Goal: Information Seeking & Learning: Learn about a topic

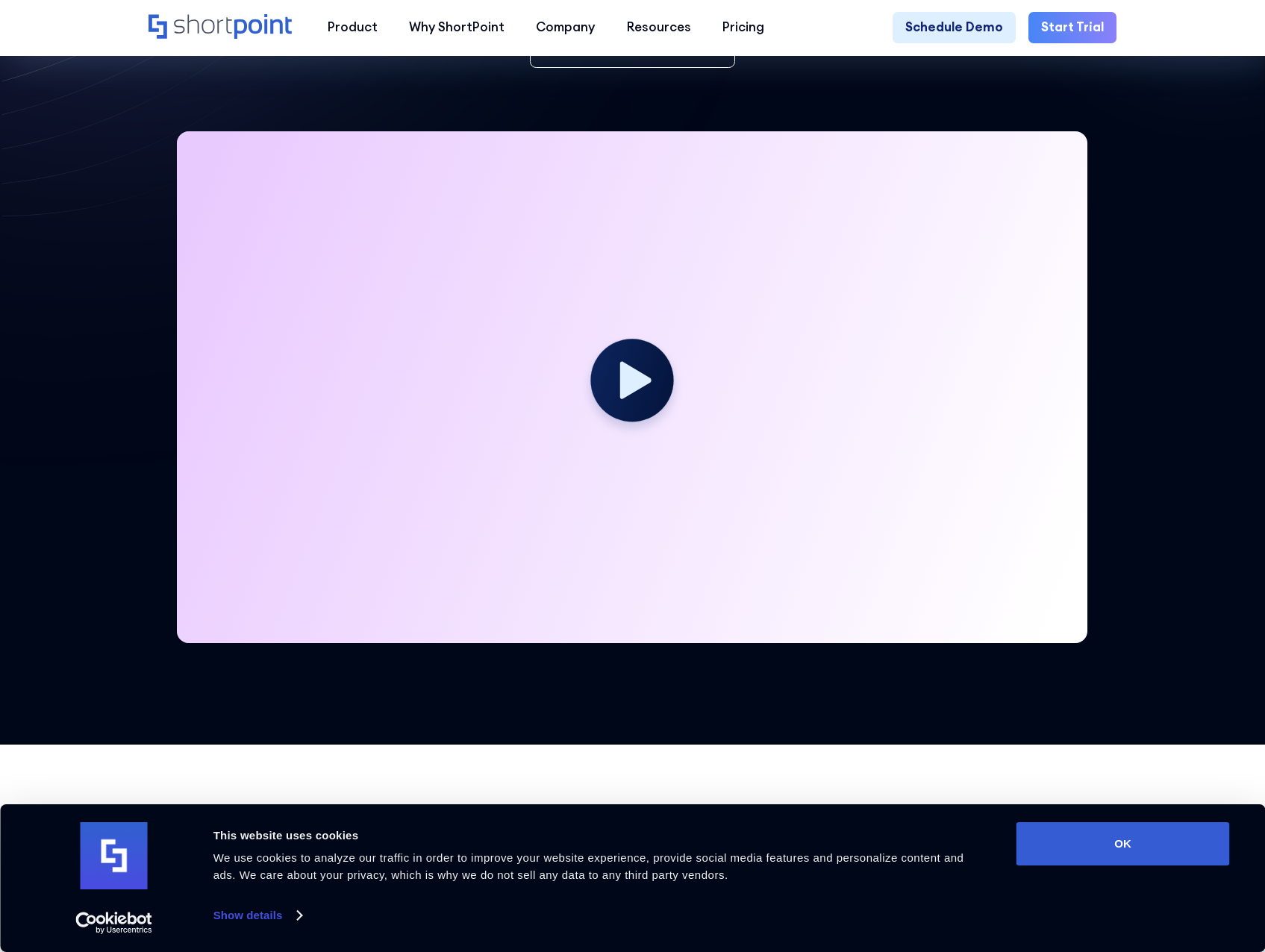
scroll to position [299, 0]
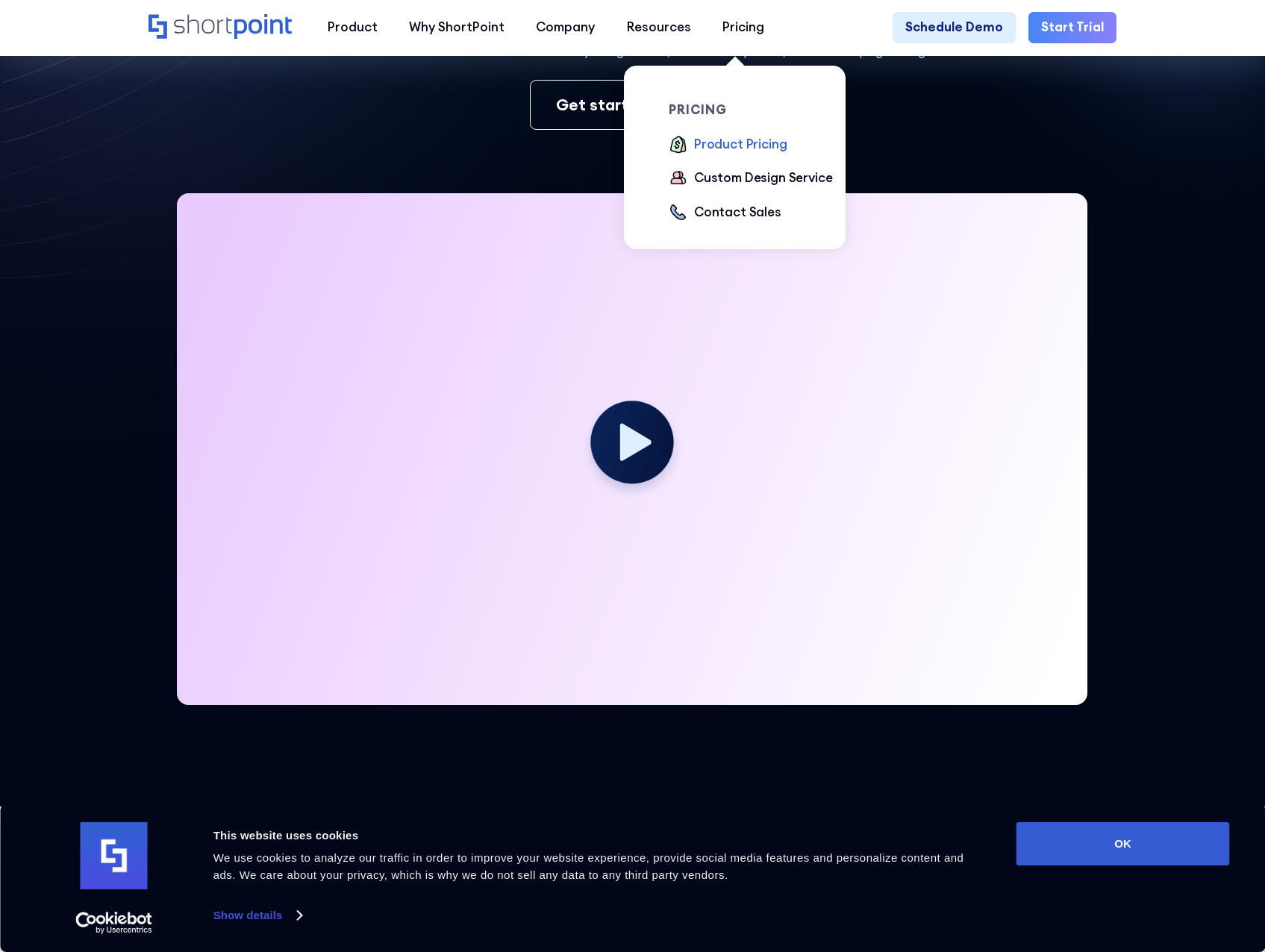
click at [725, 148] on div "Product Pricing" at bounding box center [740, 144] width 93 height 19
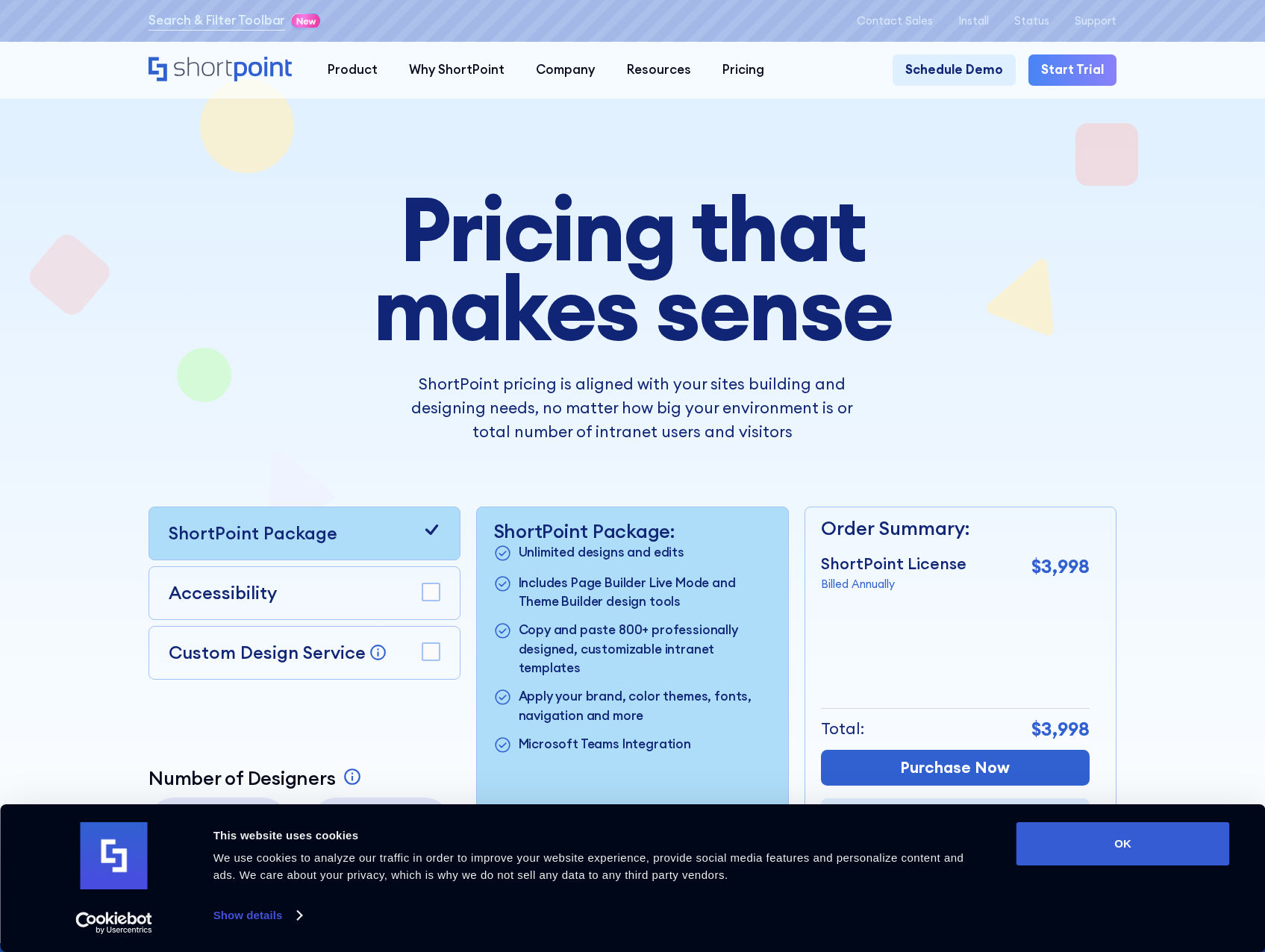
click at [1072, 75] on link "Start Trial" at bounding box center [1072, 70] width 88 height 31
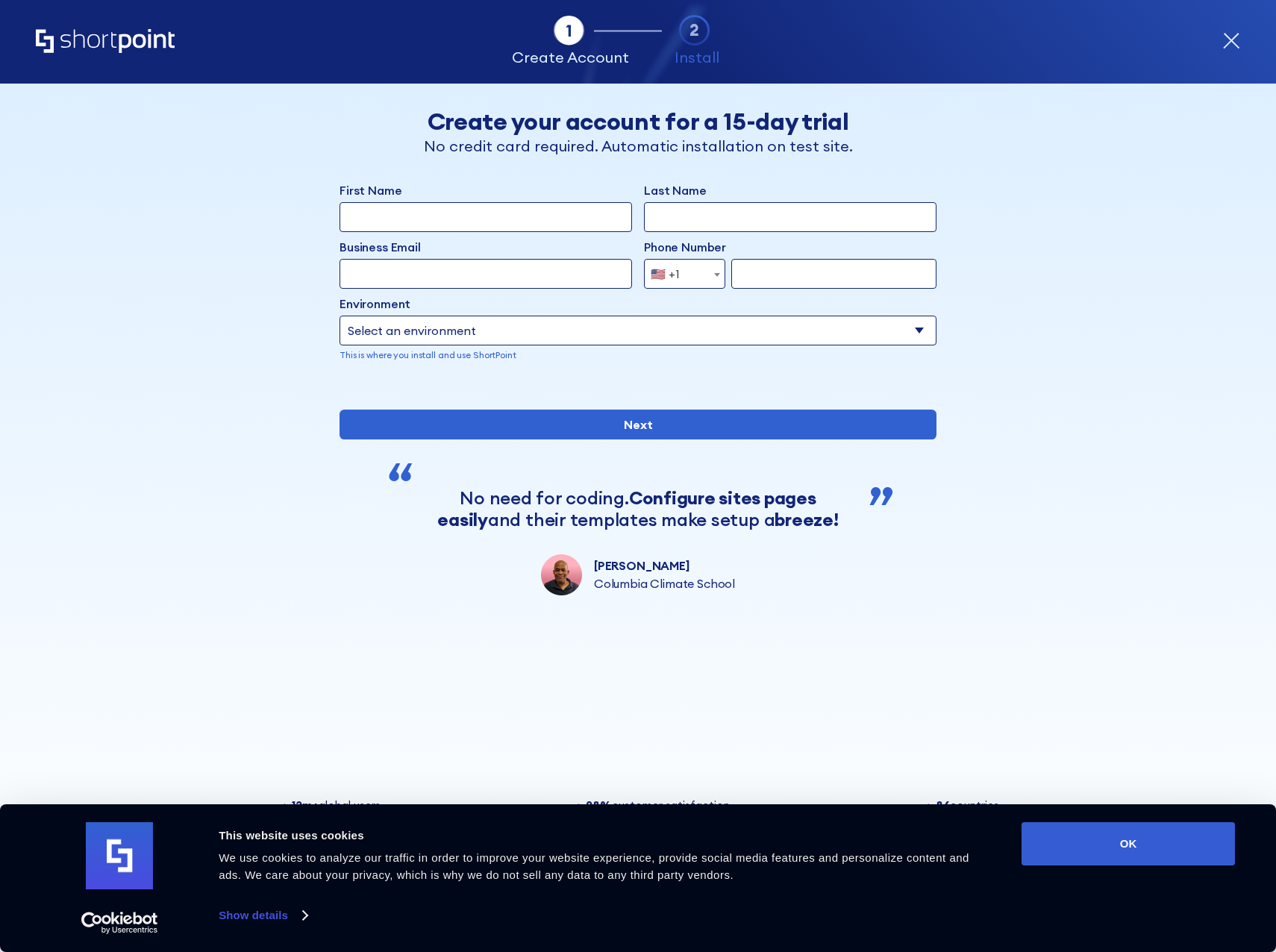
click at [1241, 42] on div "Tab 1 Tab 2 Tab 2 ShortPoint eases the setup and orchestration of Intranets and…" at bounding box center [638, 42] width 1276 height 84
click at [1232, 43] on icon "form" at bounding box center [1231, 41] width 15 height 15
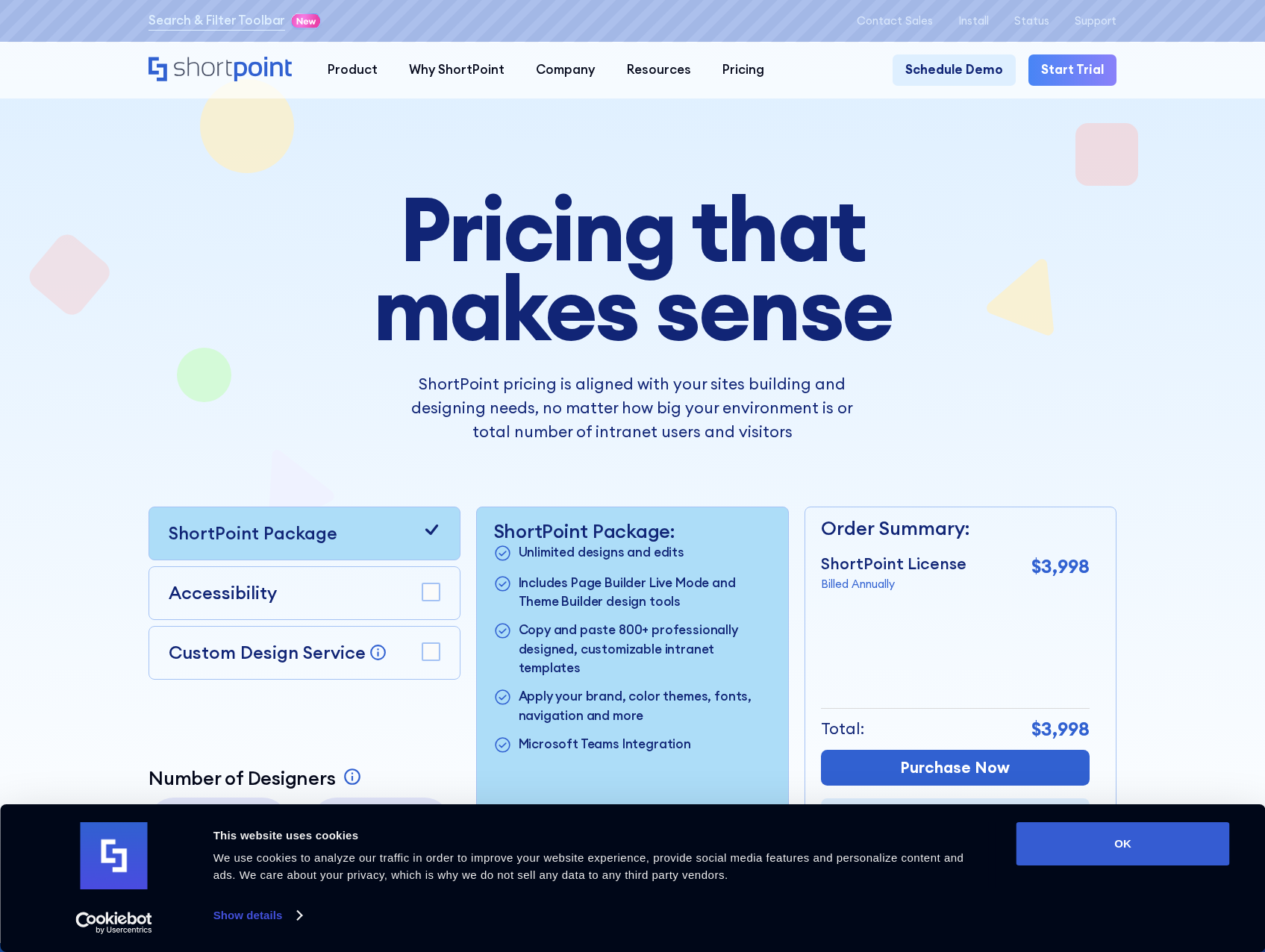
click at [927, 428] on div "ShortPoint pricing is aligned with your sites building and designing needs, no …" at bounding box center [632, 407] width 711 height 71
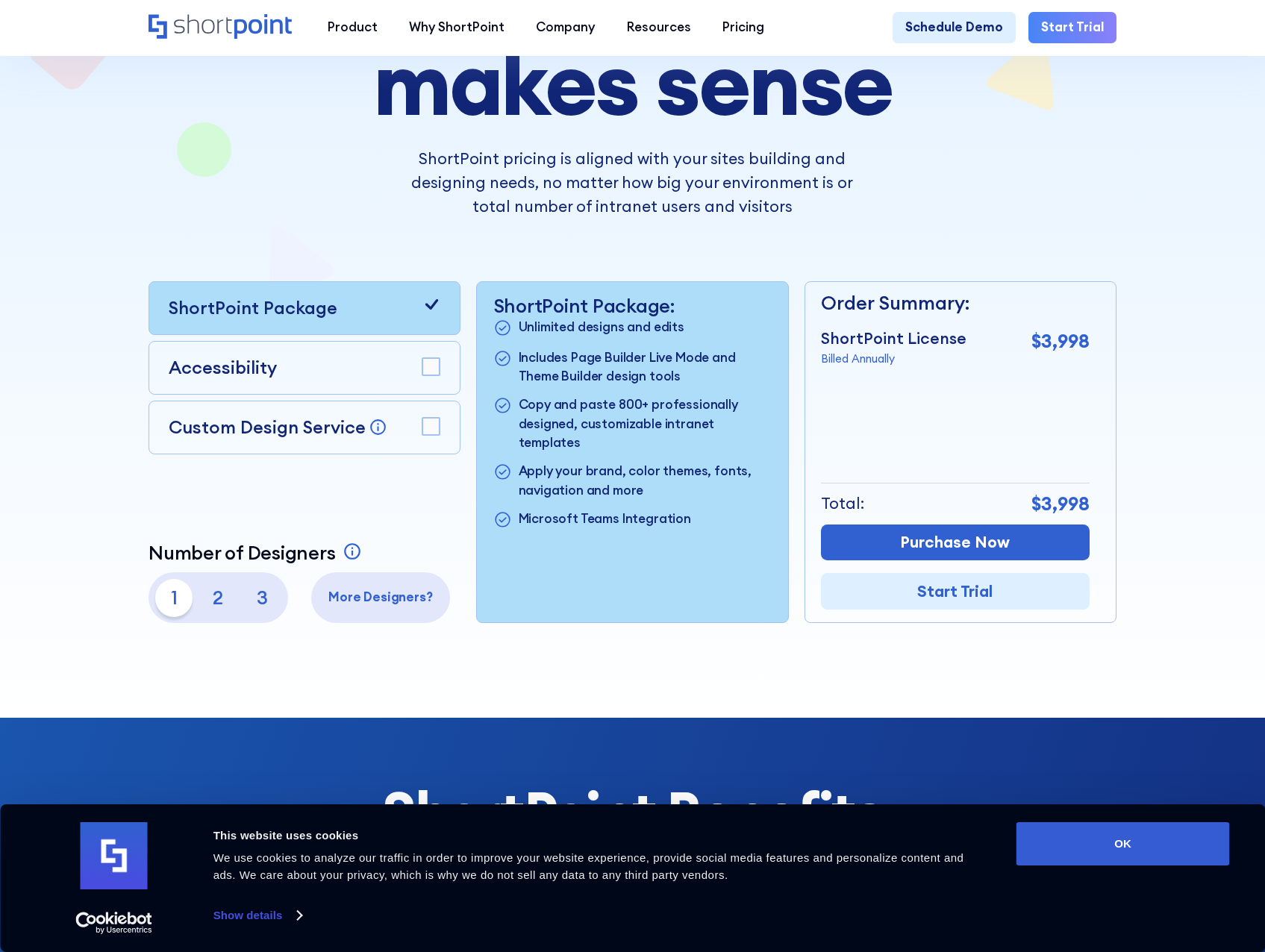
scroll to position [75, 0]
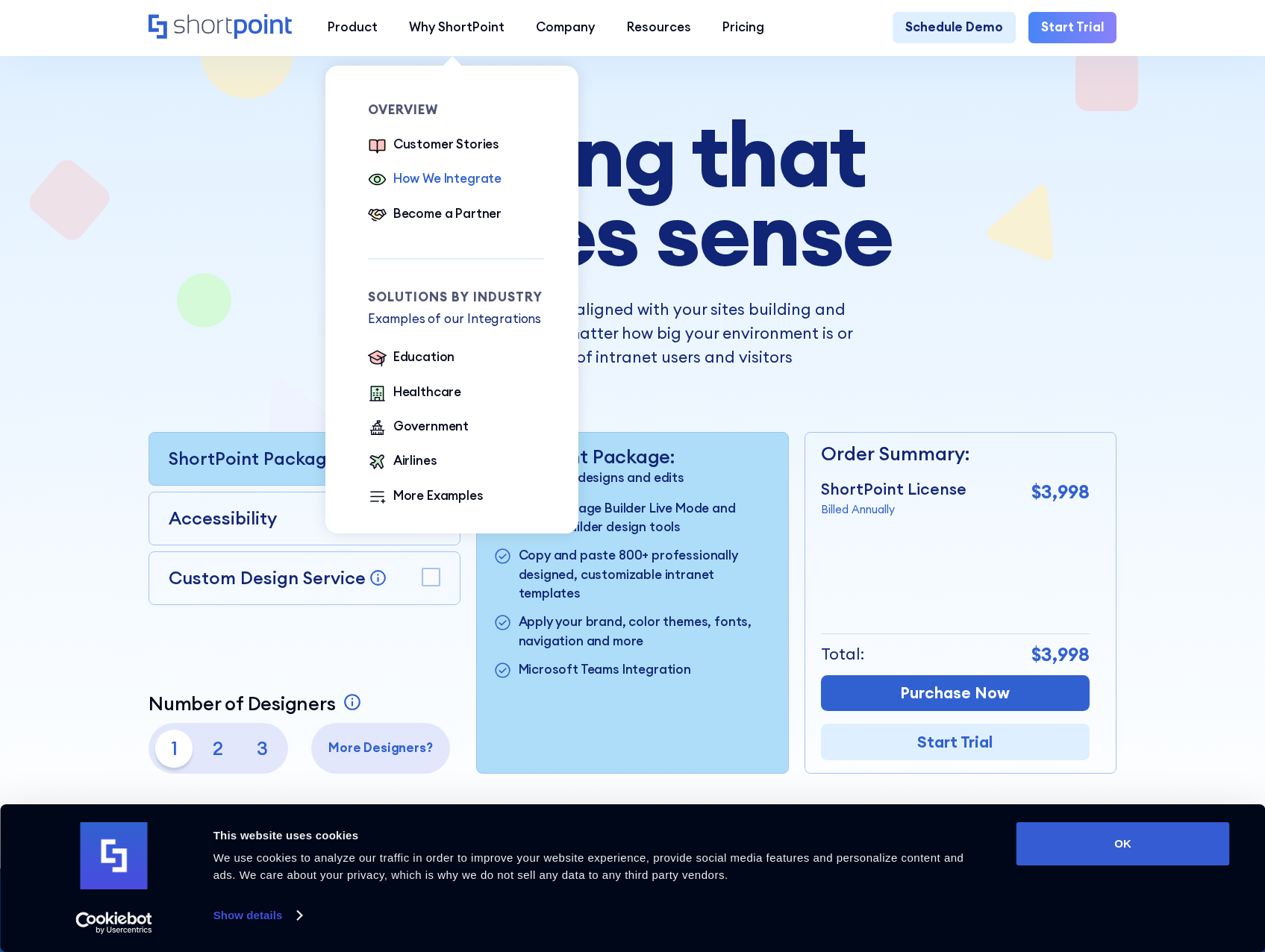
click at [464, 182] on div "How We Integrate" at bounding box center [447, 178] width 109 height 19
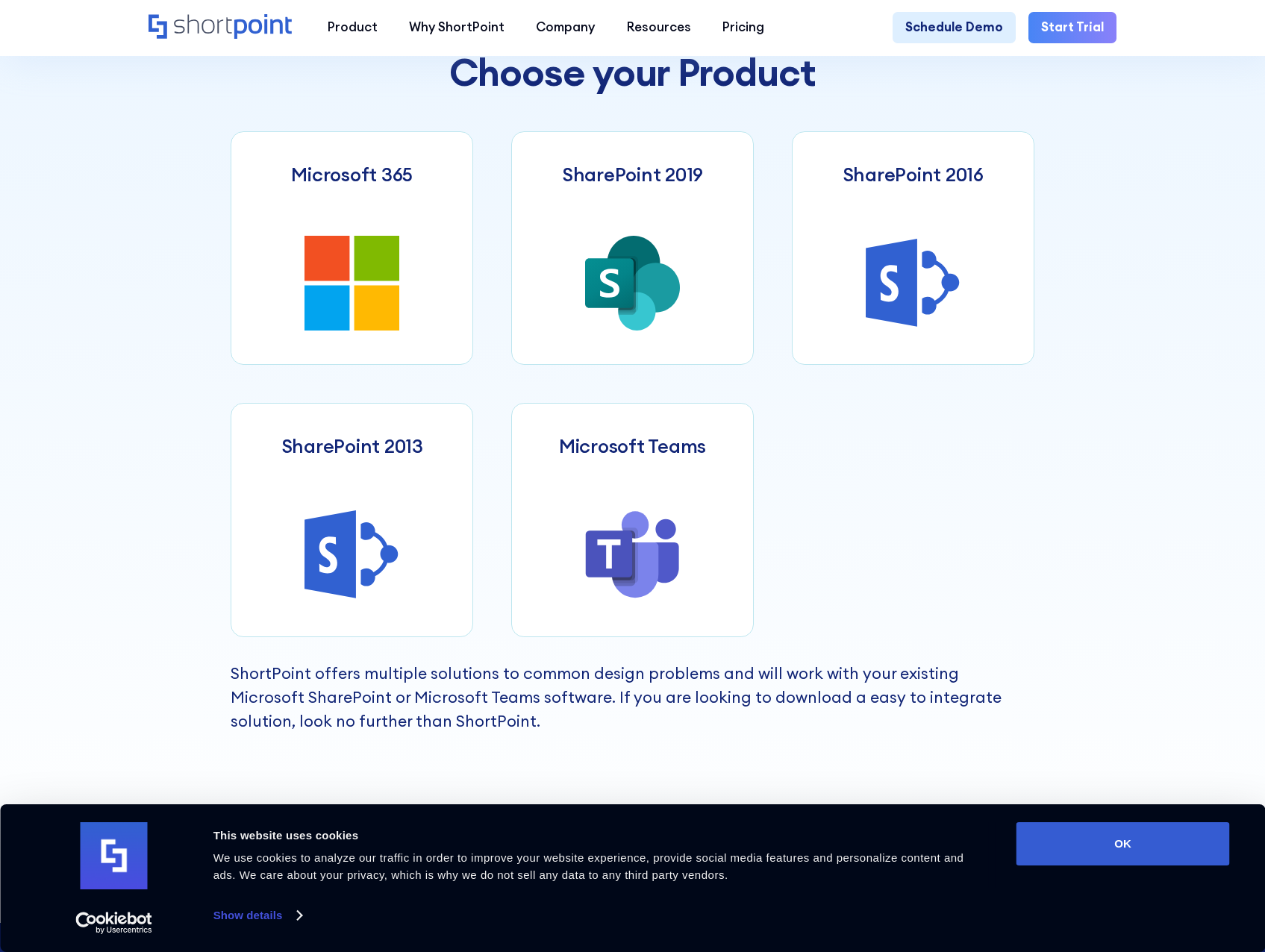
scroll to position [746, 0]
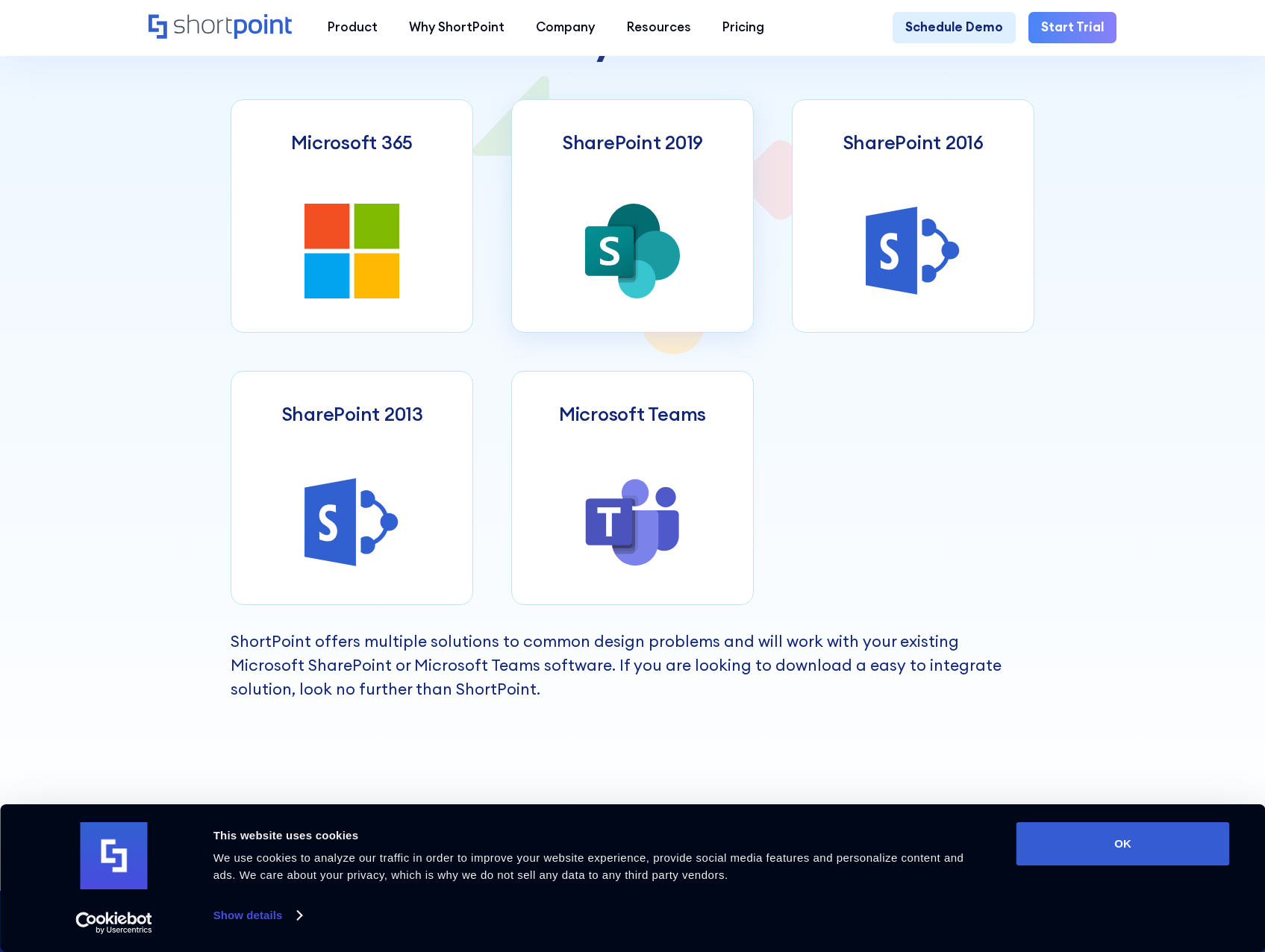
click at [661, 227] on icon at bounding box center [632, 250] width 95 height 95
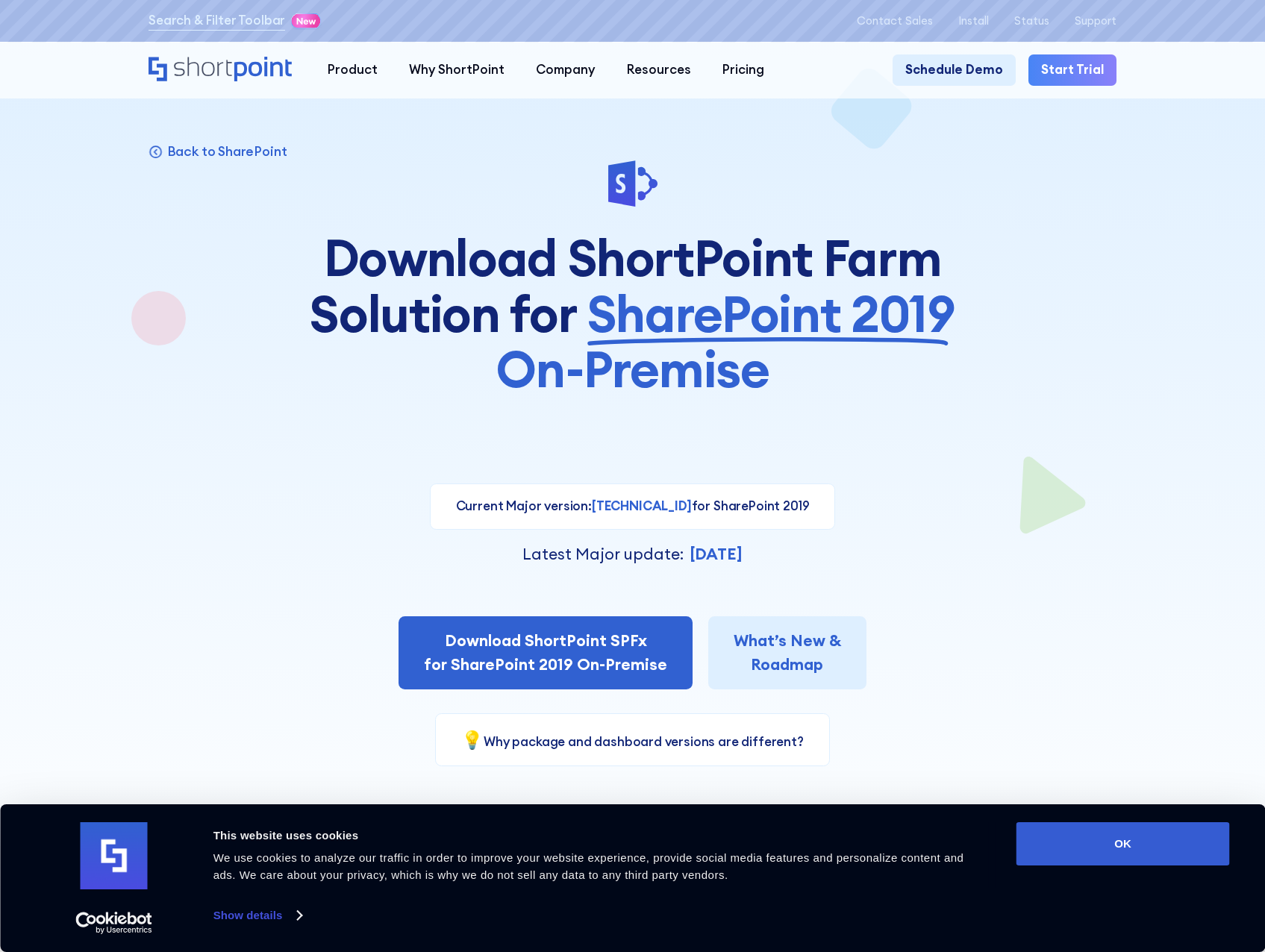
click at [245, 77] on icon "Home" at bounding box center [222, 69] width 147 height 25
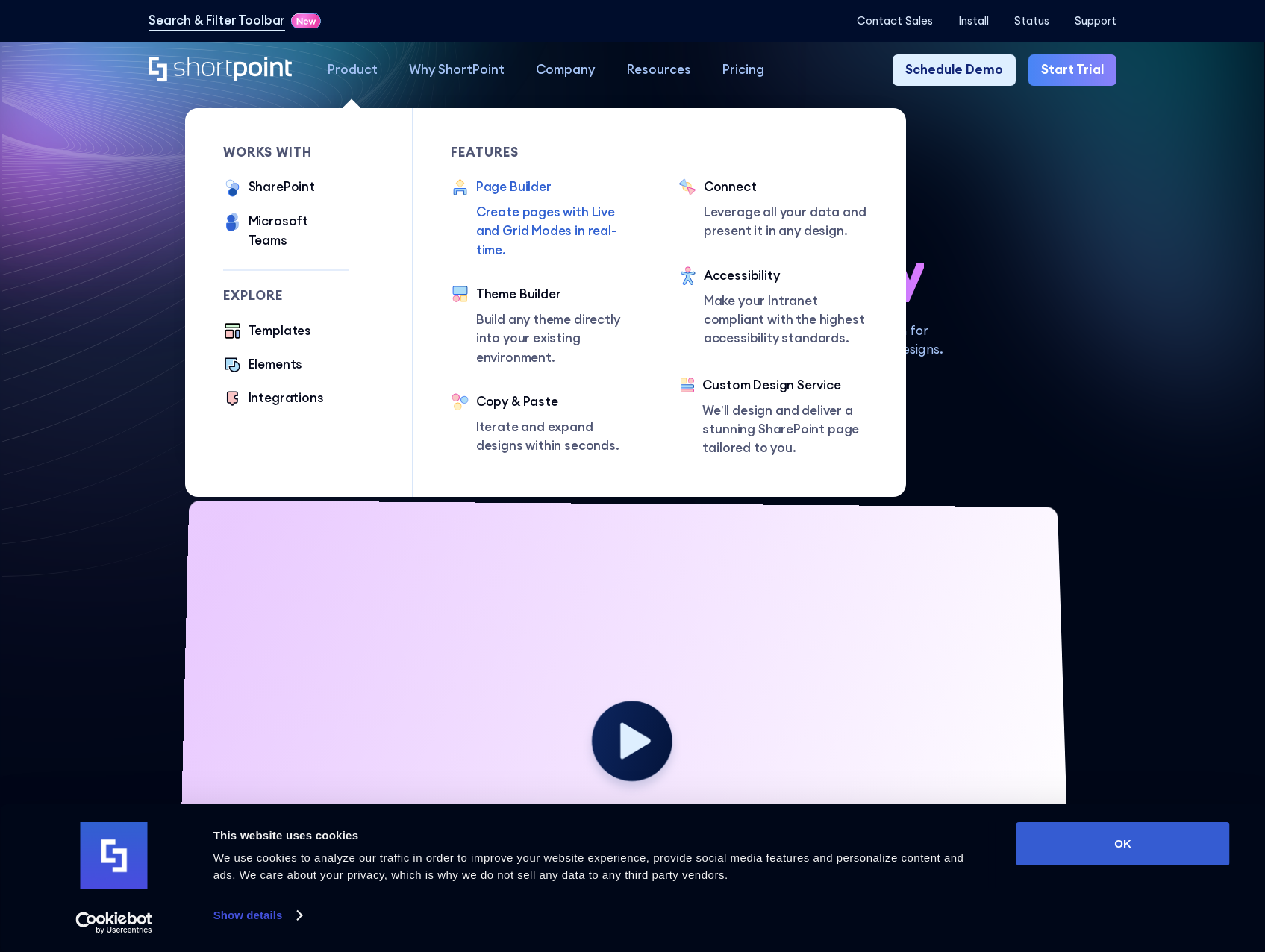
click at [546, 181] on div "Page Builder" at bounding box center [558, 186] width 164 height 19
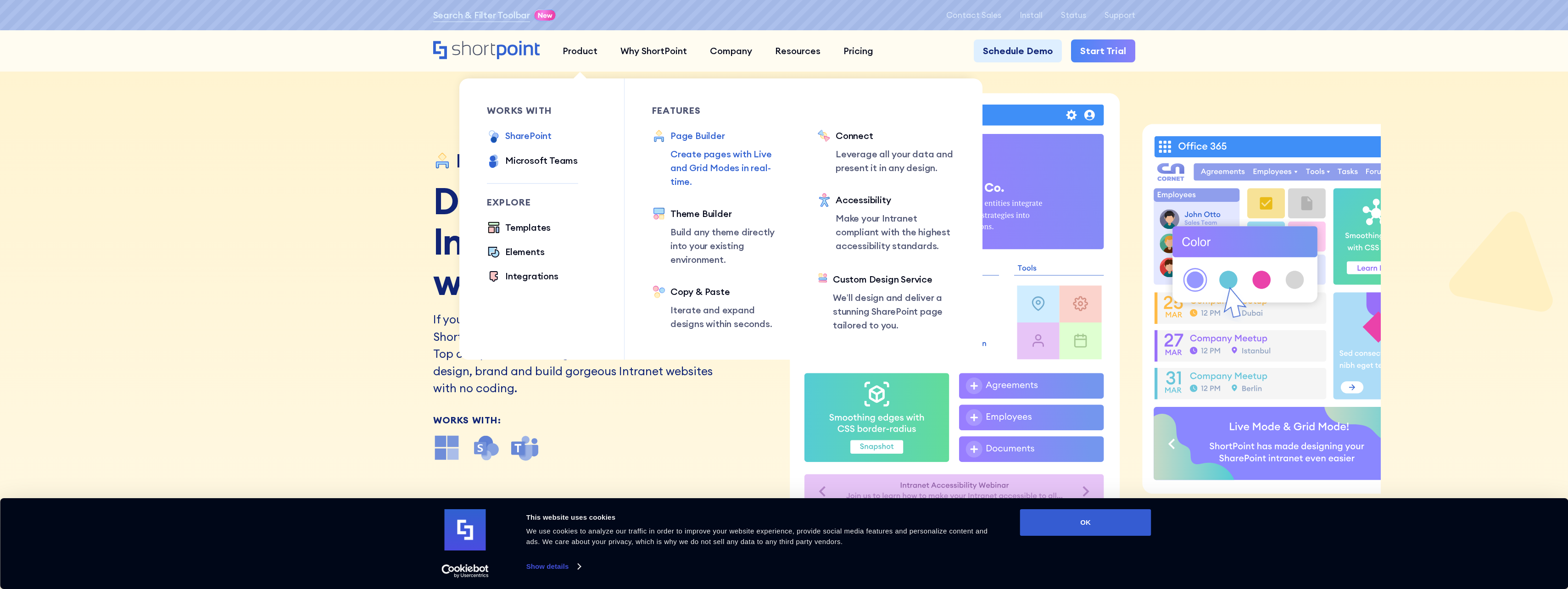
click at [542, 138] on div "SharePoint" at bounding box center [529, 135] width 47 height 13
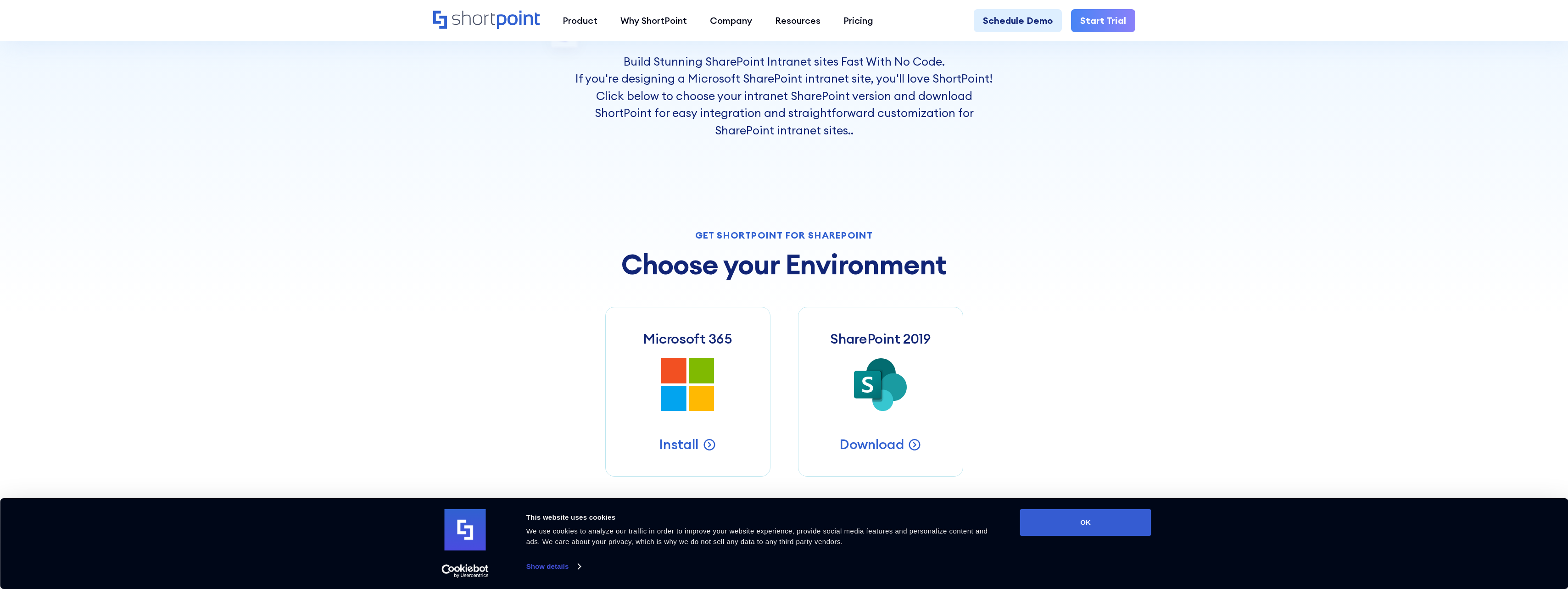
scroll to position [275, 0]
click at [696, 438] on p "Install" at bounding box center [679, 443] width 40 height 18
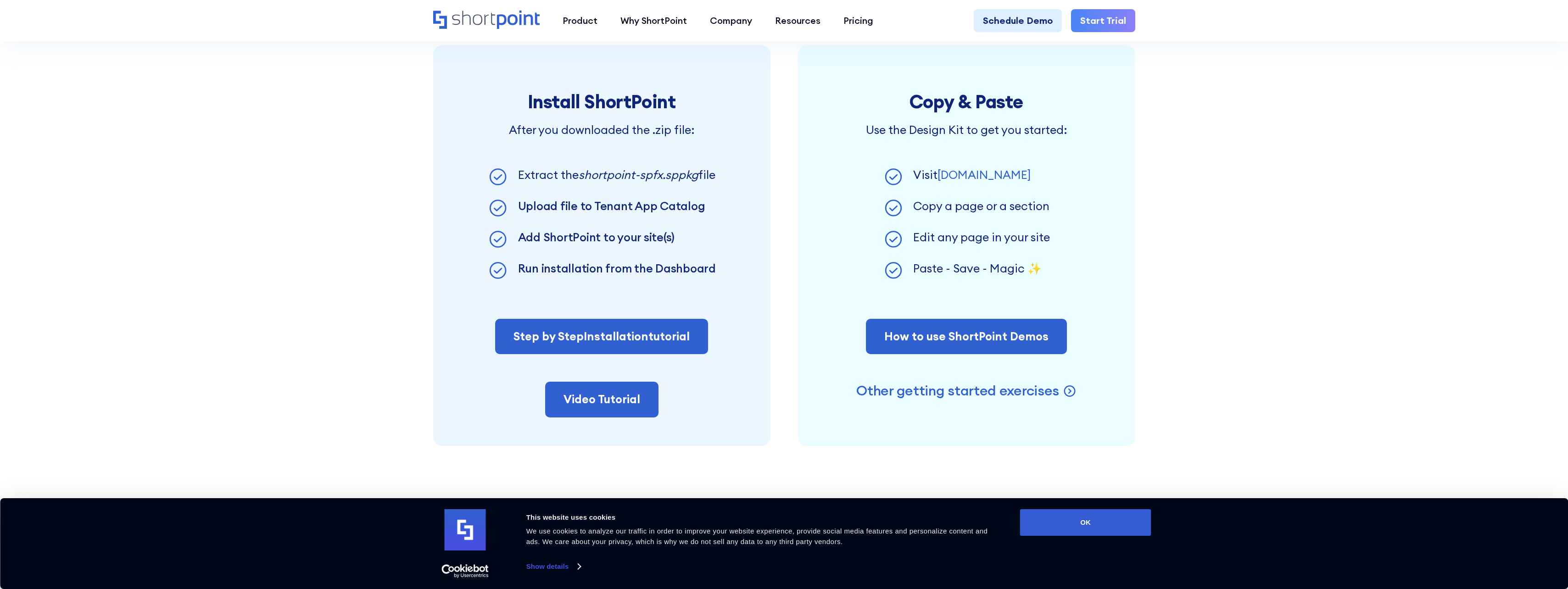
scroll to position [825, 0]
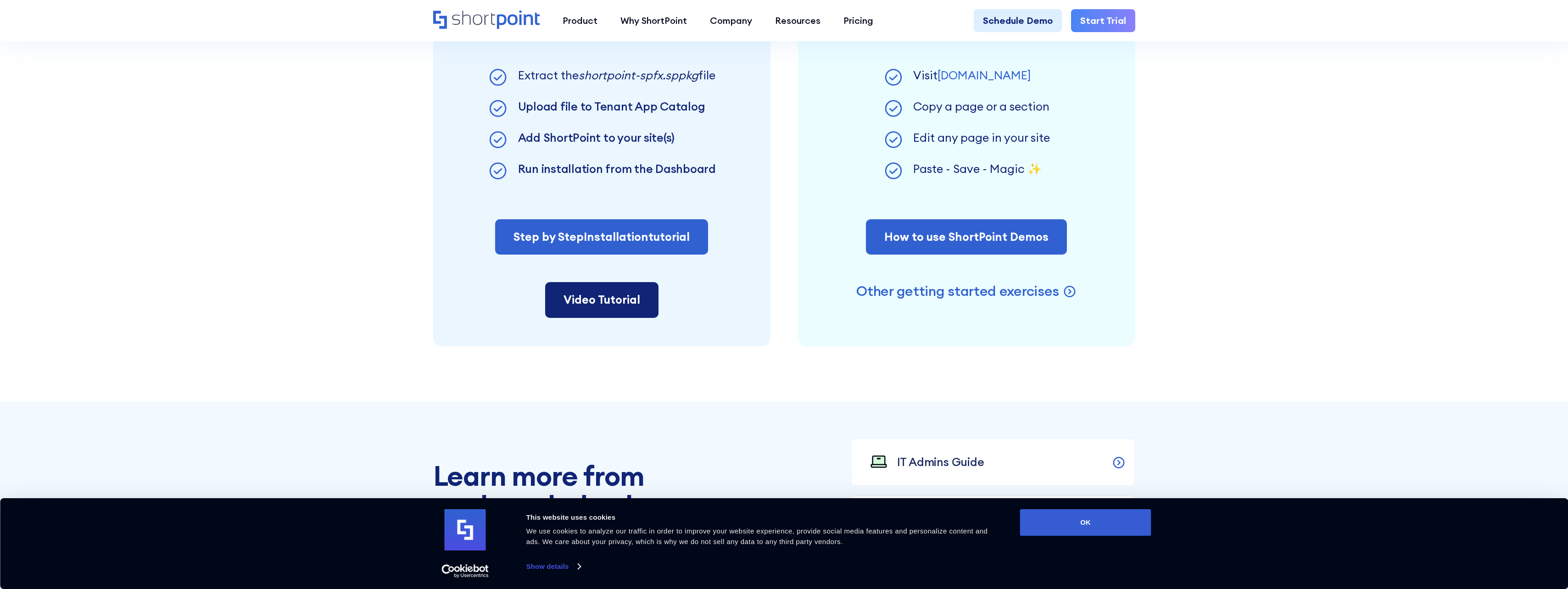
click at [564, 293] on link "Video Tutorial" at bounding box center [602, 300] width 113 height 36
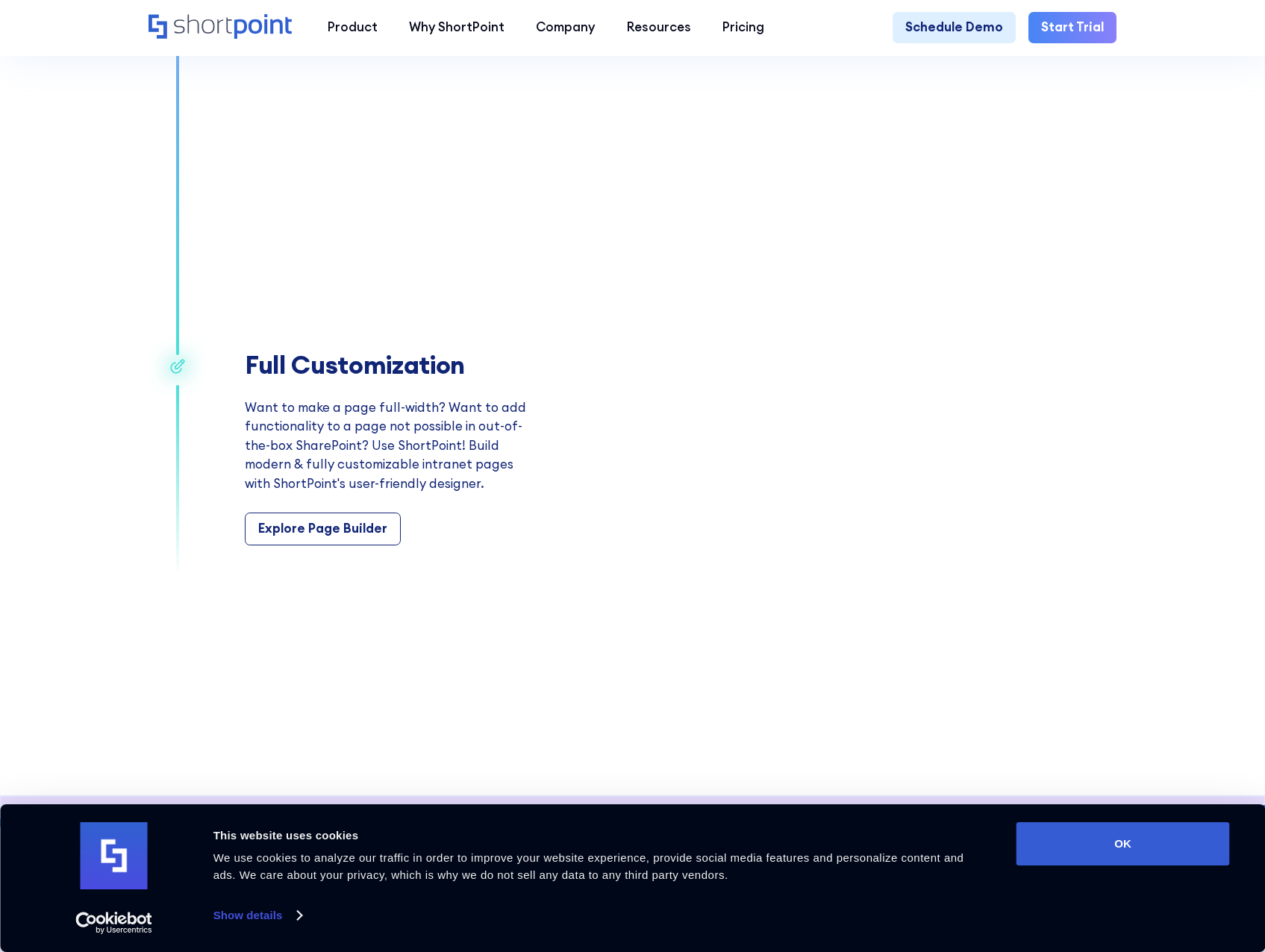
scroll to position [2387, 0]
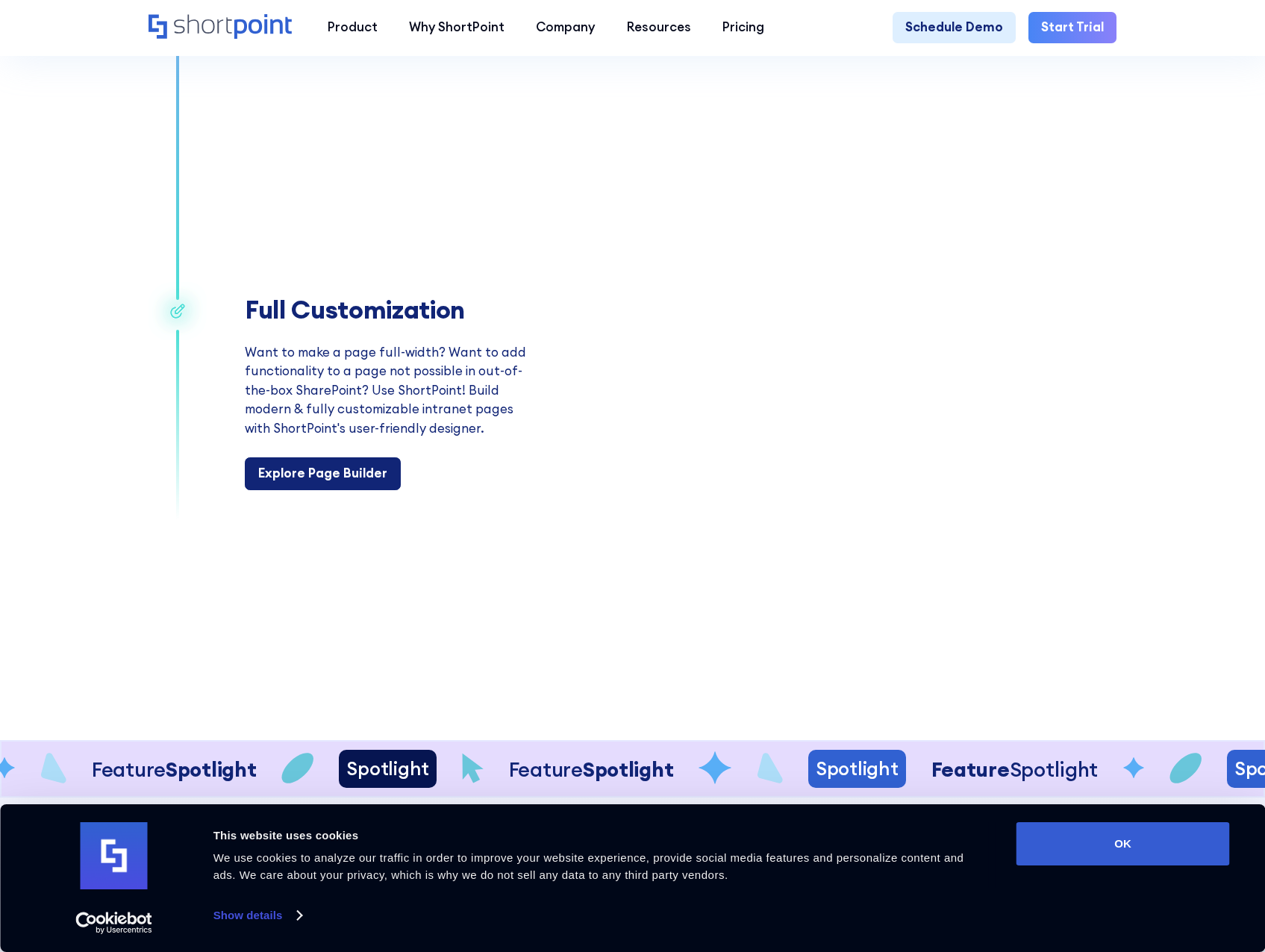
click at [305, 483] on div "Explore Page Builder" at bounding box center [323, 473] width 129 height 19
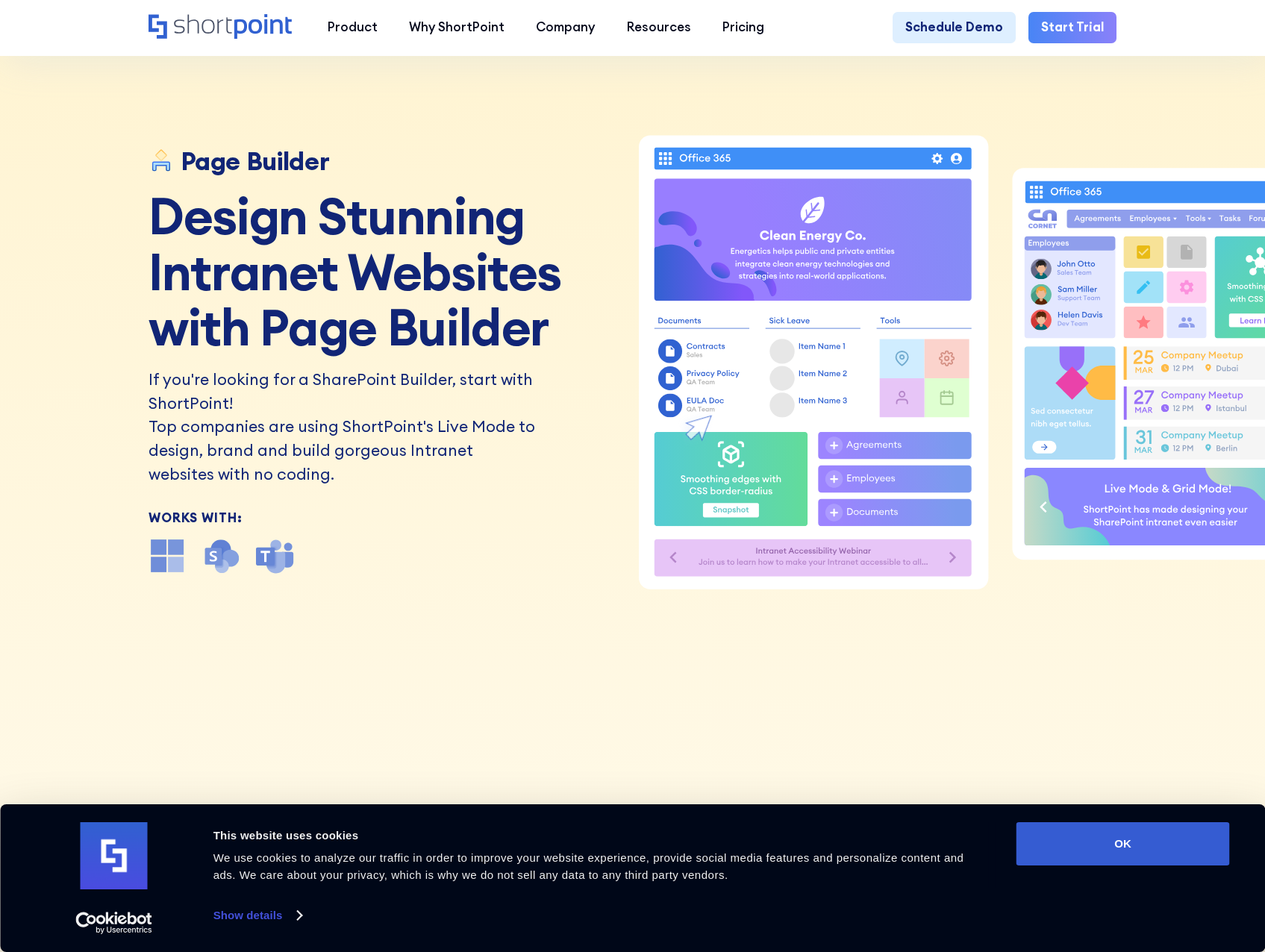
scroll to position [149, 0]
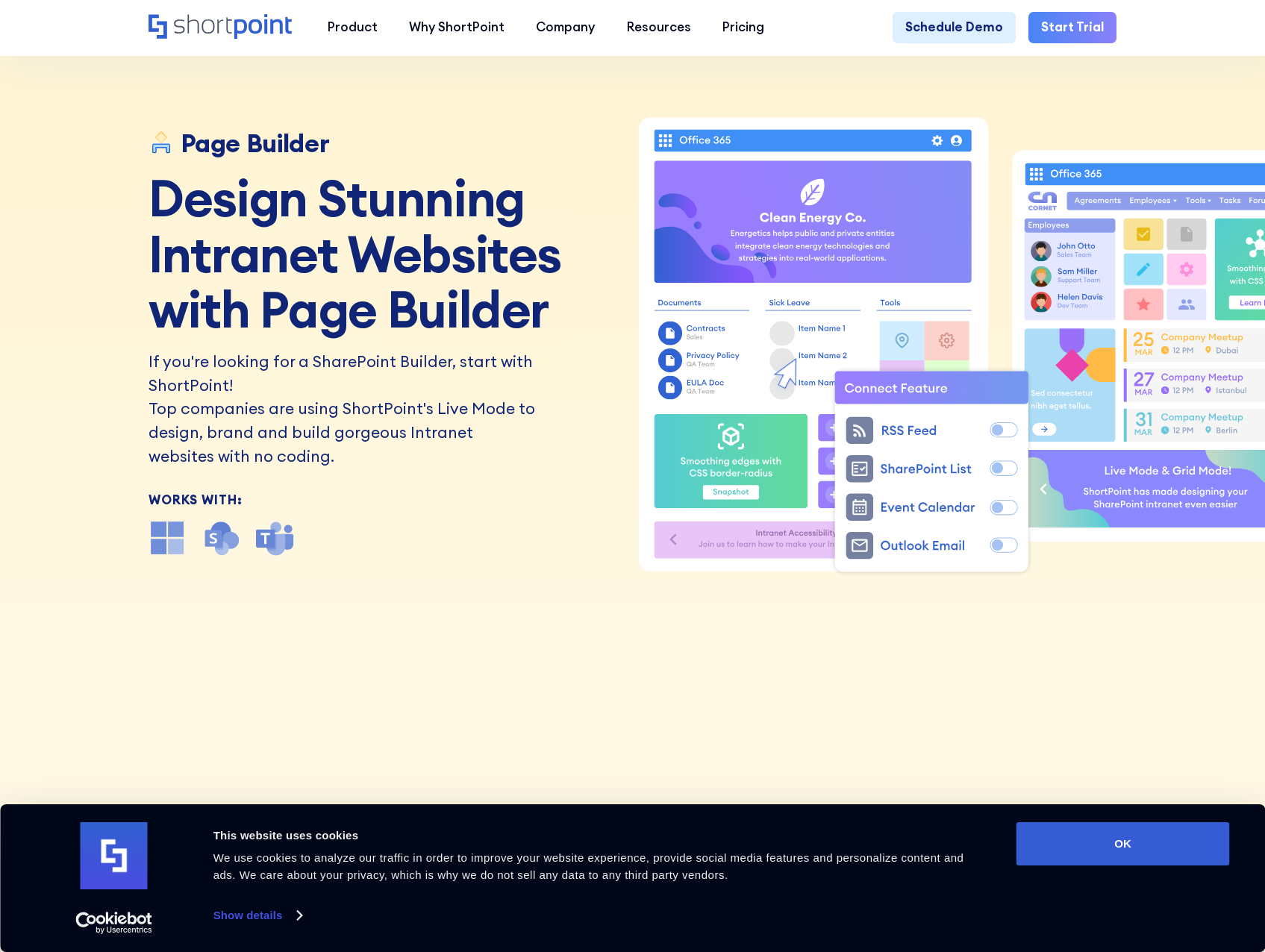
click at [1107, 810] on div "Consent Details [#IABV2SETTINGS#] About This website uses cookies We use cookie…" at bounding box center [632, 877] width 1265 height 147
click at [1116, 833] on button "OK" at bounding box center [1123, 842] width 213 height 43
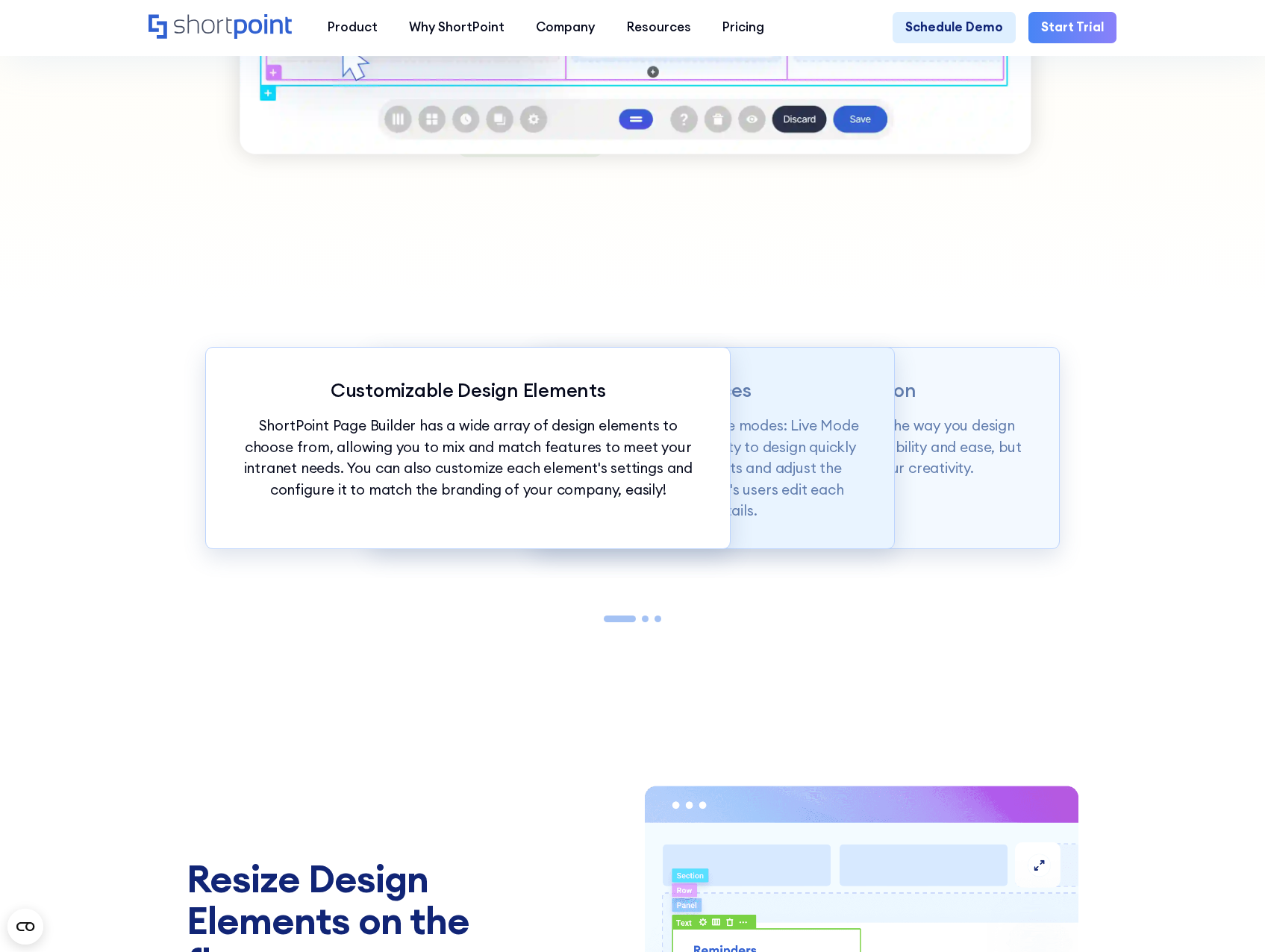
scroll to position [1641, 0]
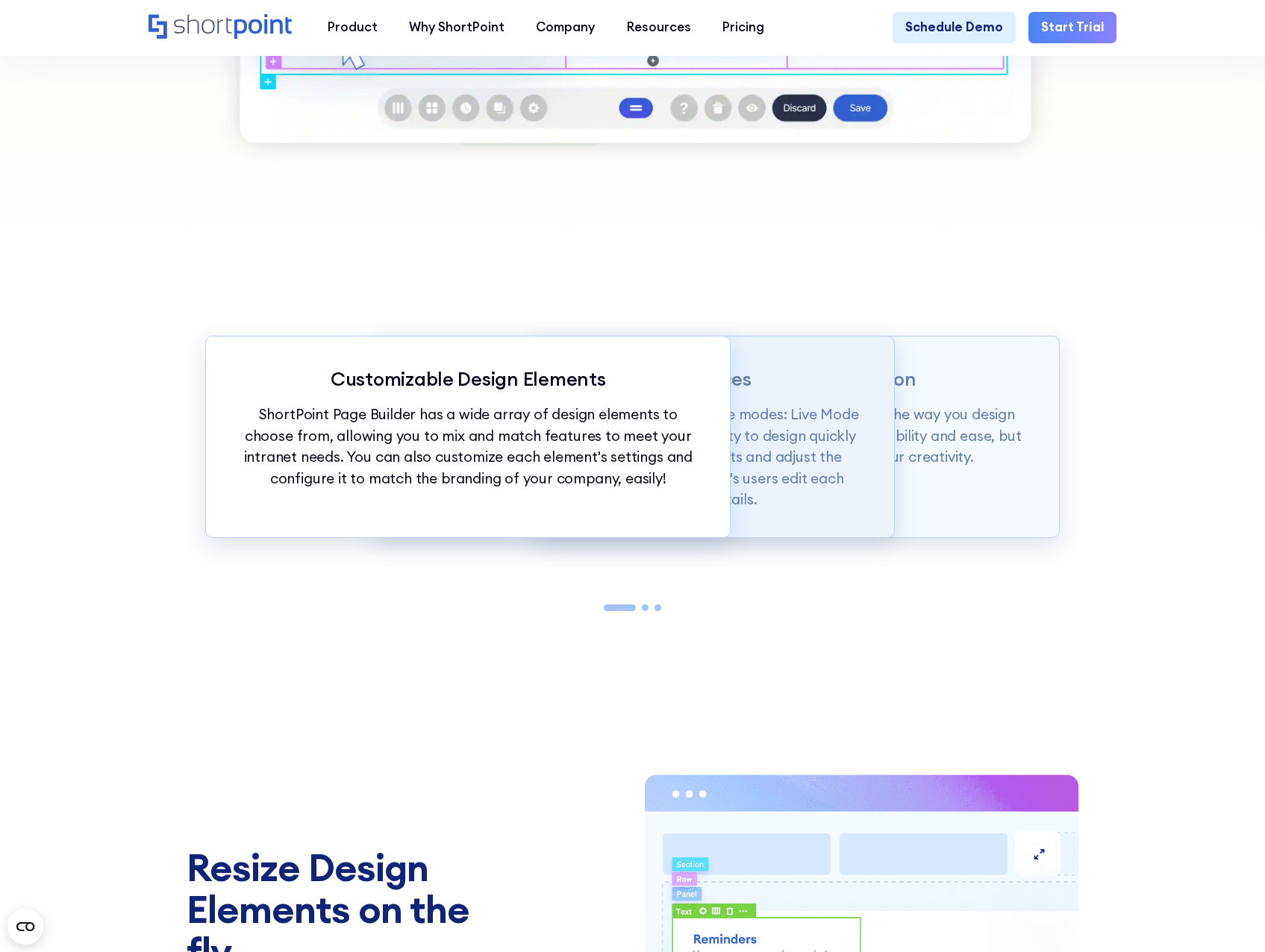
click at [778, 432] on p "Page builder allows users to design in two flexible modes: Live Mode & Grid Mod…" at bounding box center [632, 456] width 460 height 107
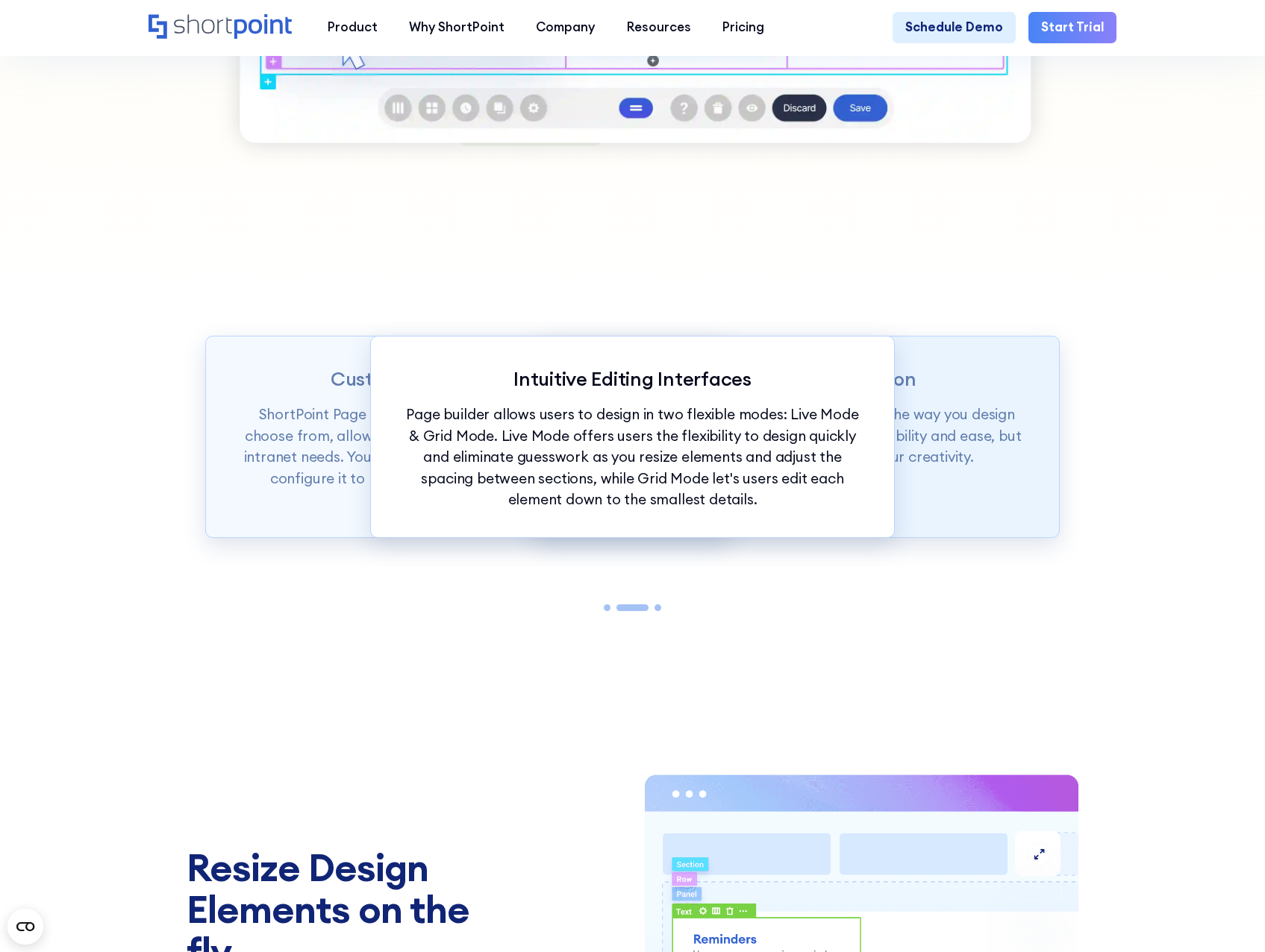
click at [958, 468] on p "ShortPoint Page Builder is truly revolutionizing the way you design your Intran…" at bounding box center [796, 435] width 460 height 64
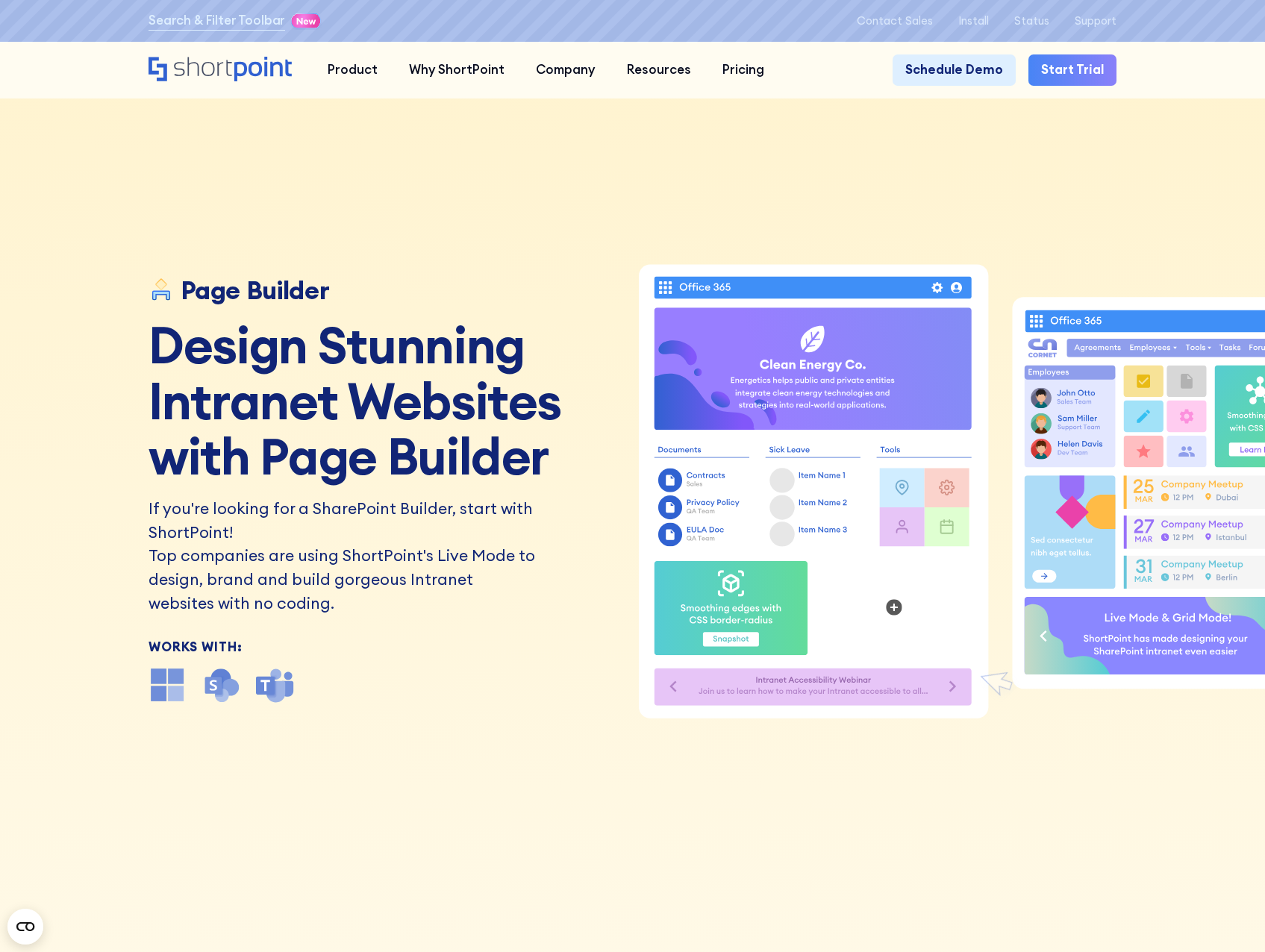
scroll to position [0, 0]
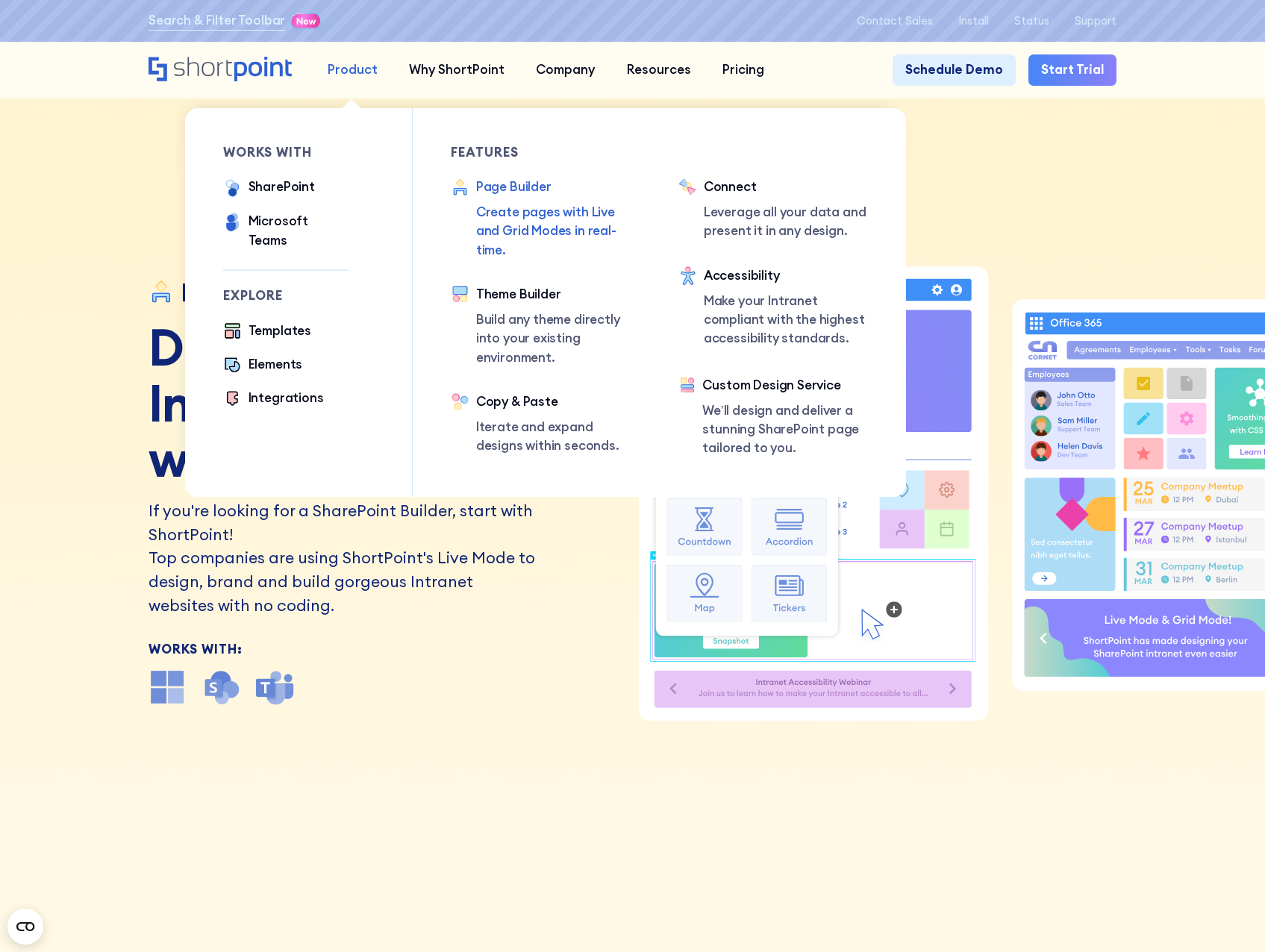
click at [356, 73] on div "Product" at bounding box center [353, 70] width 50 height 19
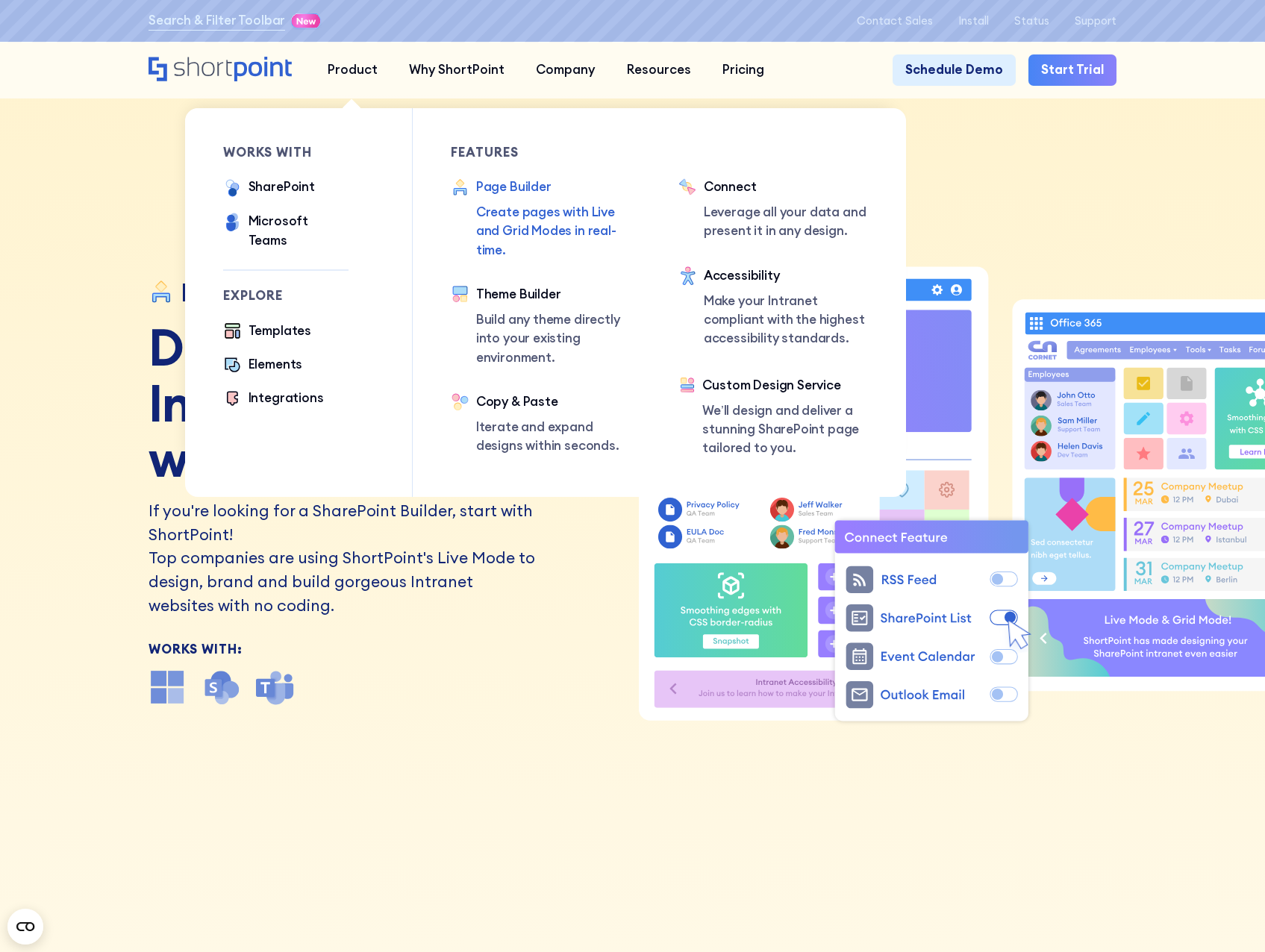
click at [277, 308] on div "Explore Templates Elements Integrations" at bounding box center [286, 350] width 126 height 120
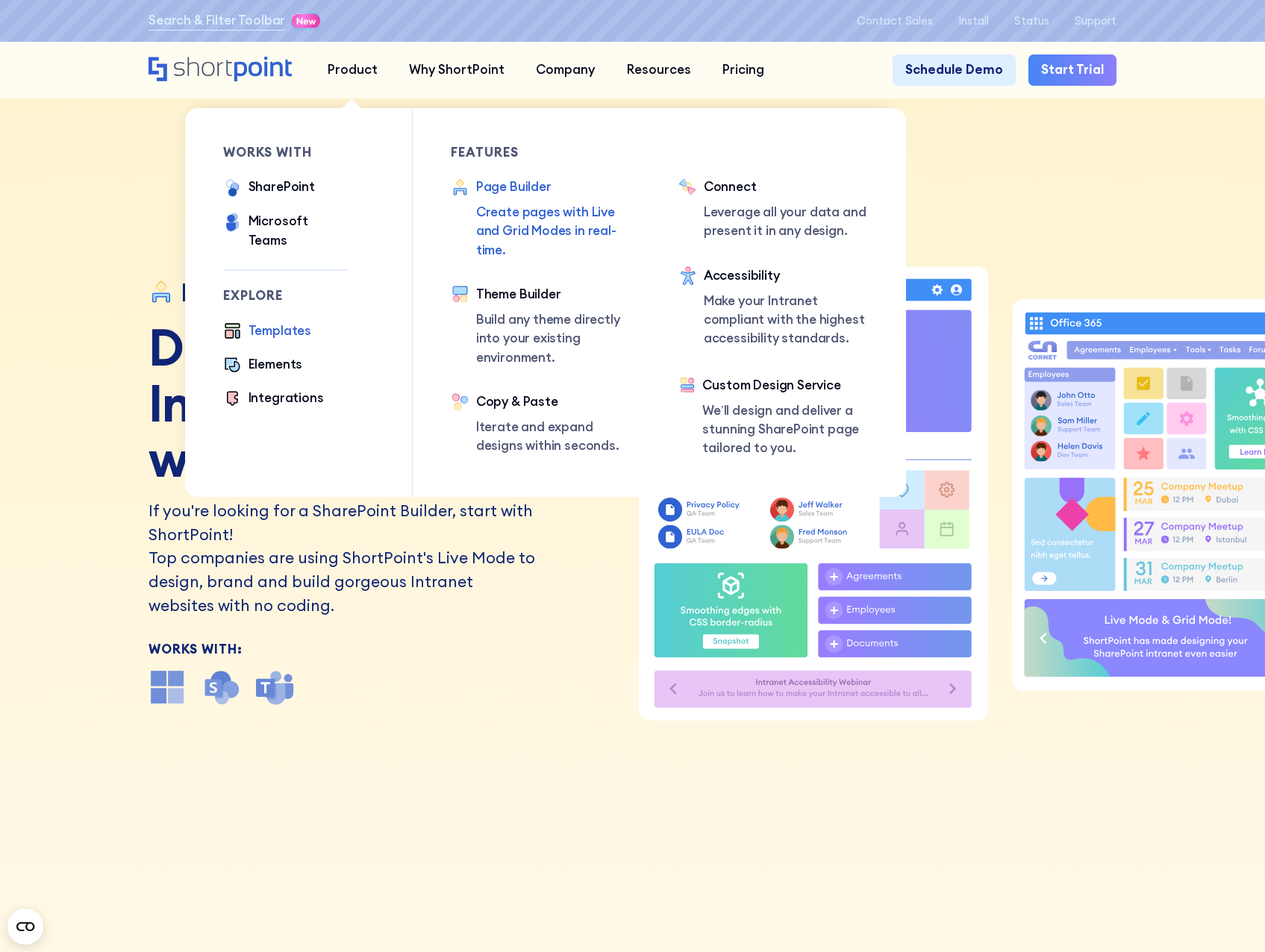
click at [296, 322] on div "Templates" at bounding box center [279, 331] width 63 height 19
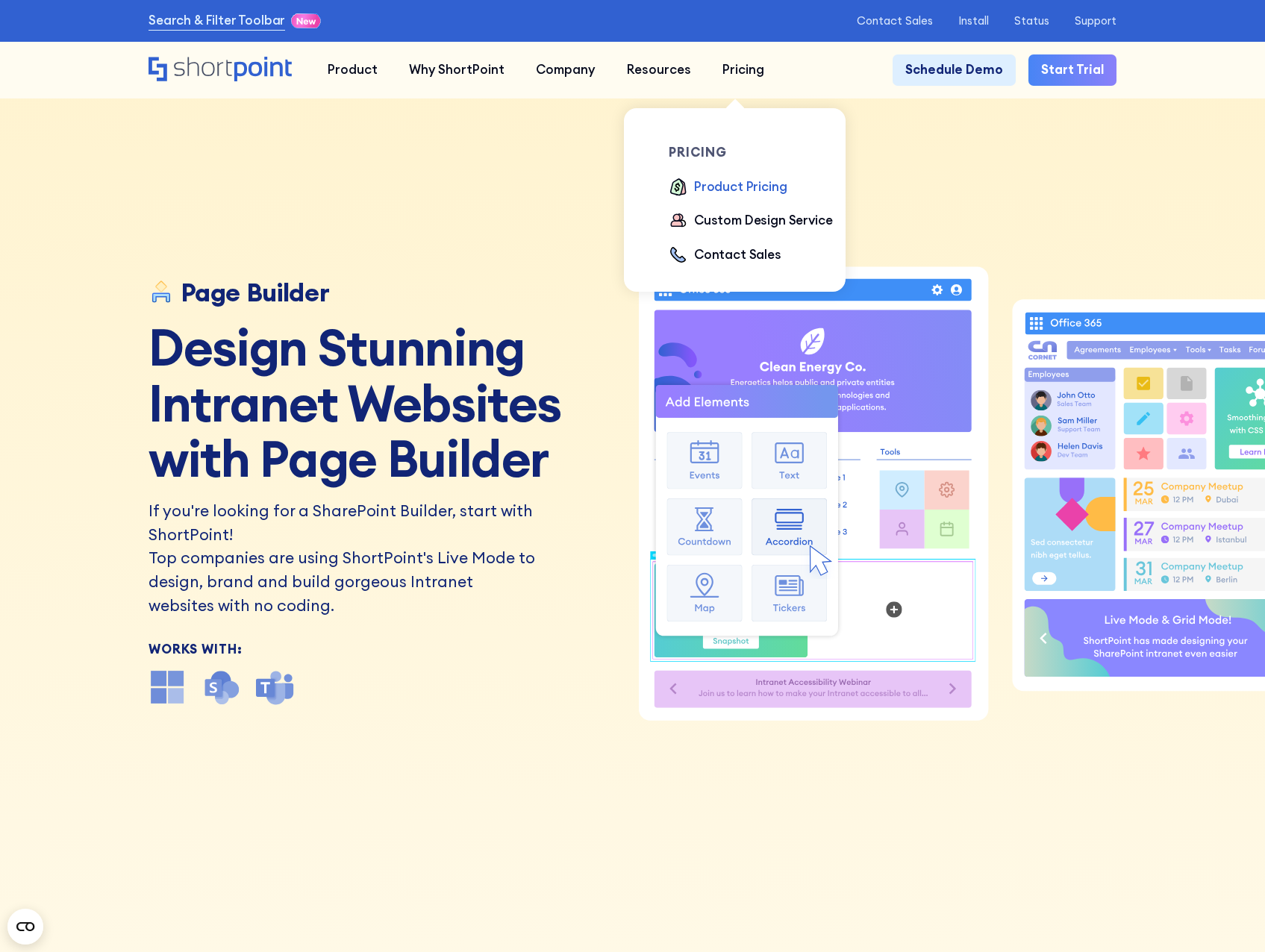
click at [755, 194] on div "Product Pricing" at bounding box center [740, 186] width 93 height 19
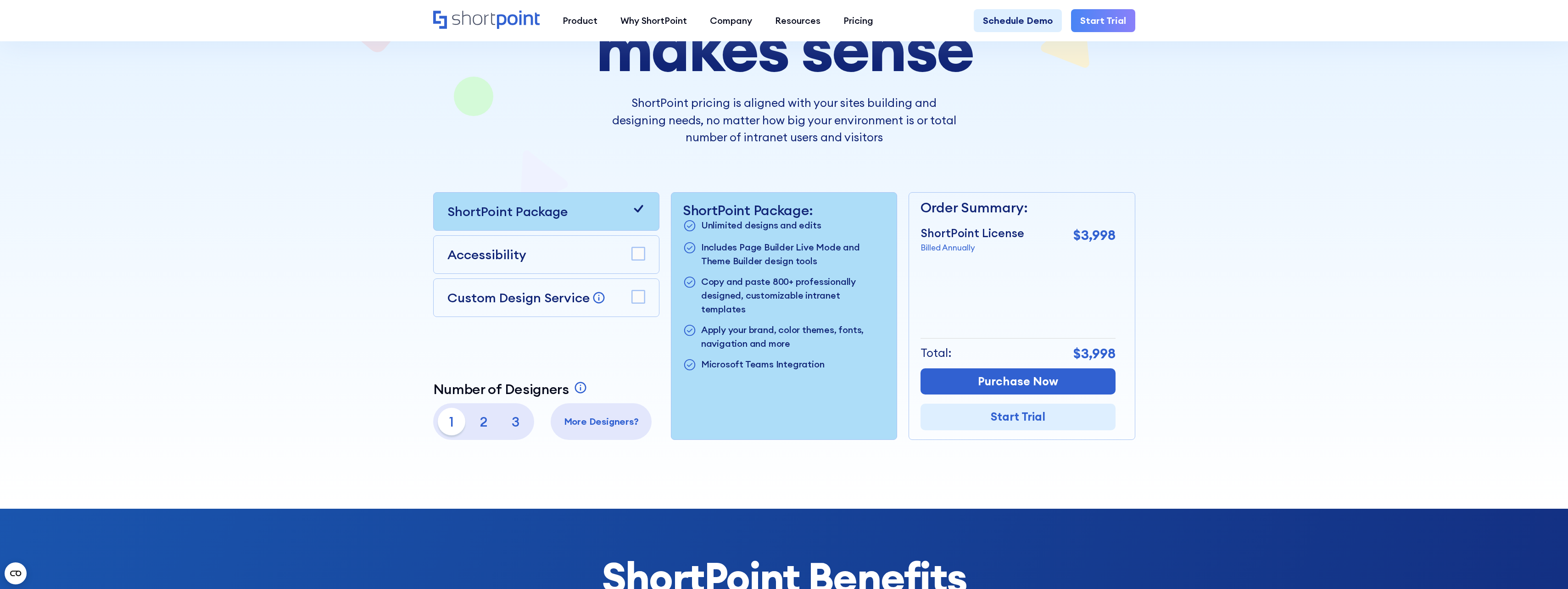
scroll to position [184, 0]
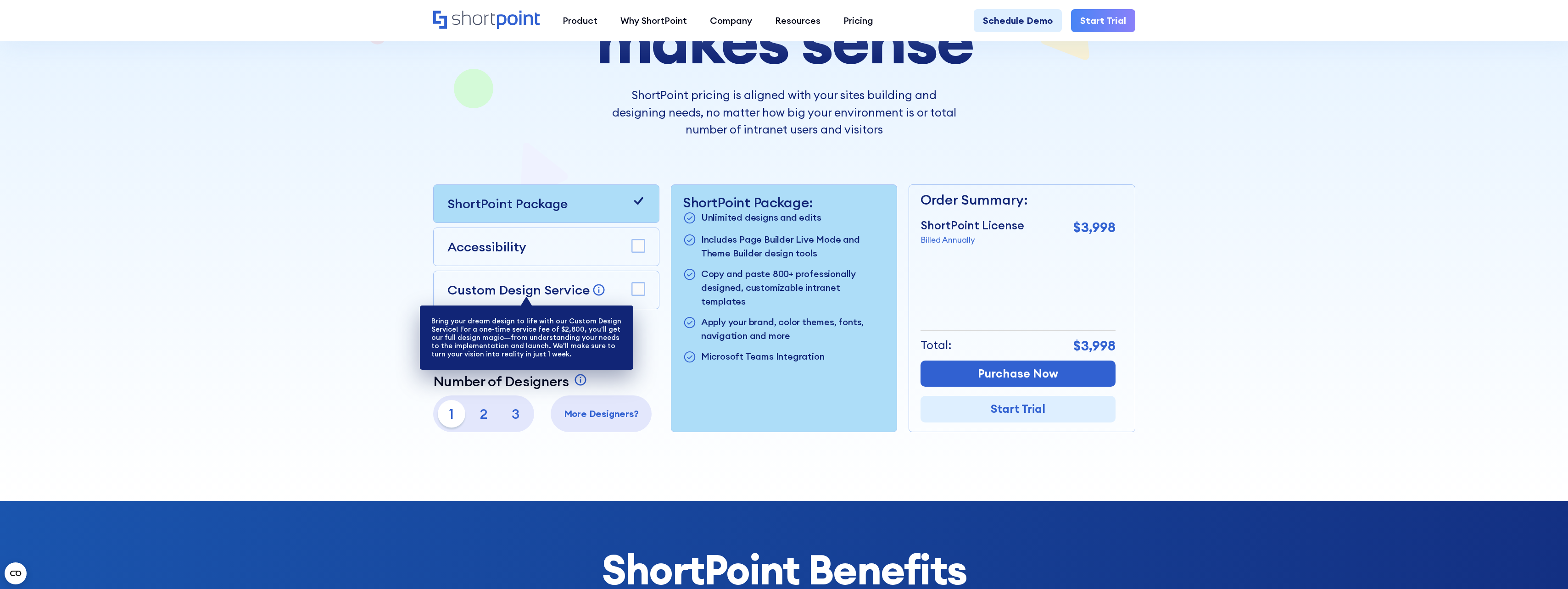
click at [597, 291] on icon at bounding box center [599, 290] width 12 height 12
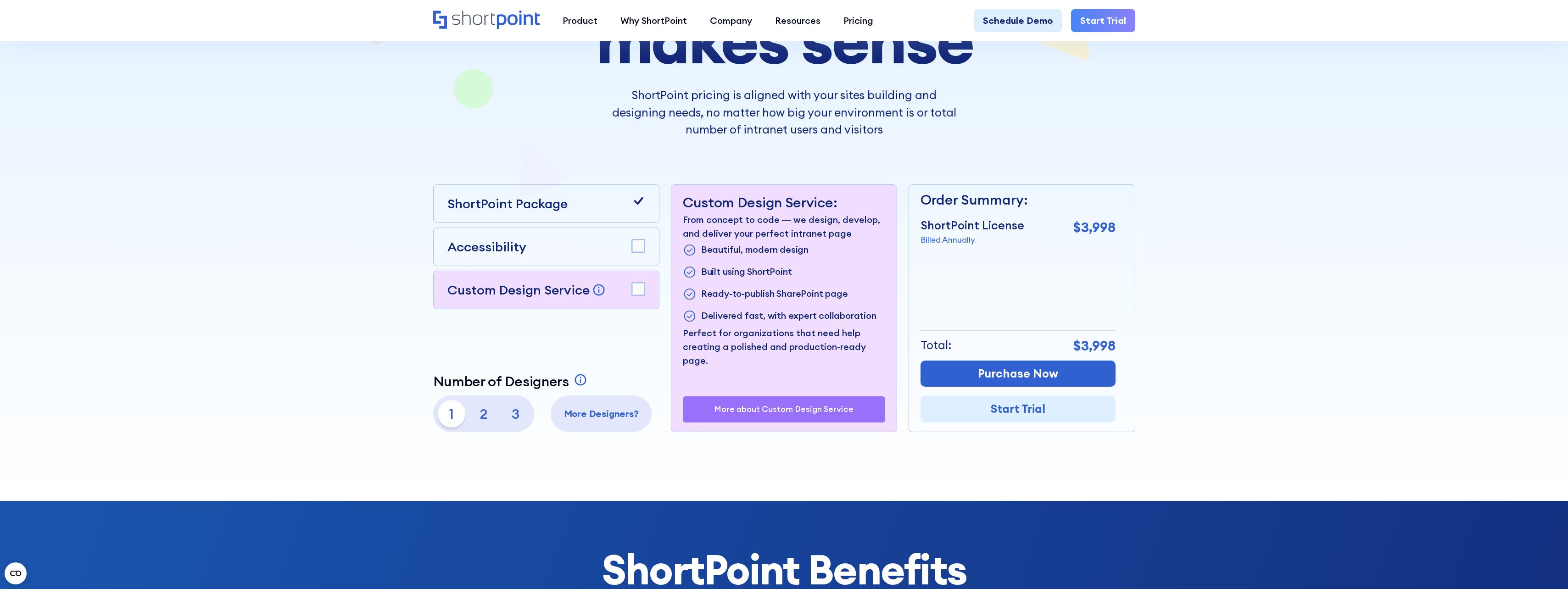
click at [640, 285] on rect at bounding box center [638, 288] width 13 height 13
click at [638, 251] on rect at bounding box center [638, 246] width 13 height 13
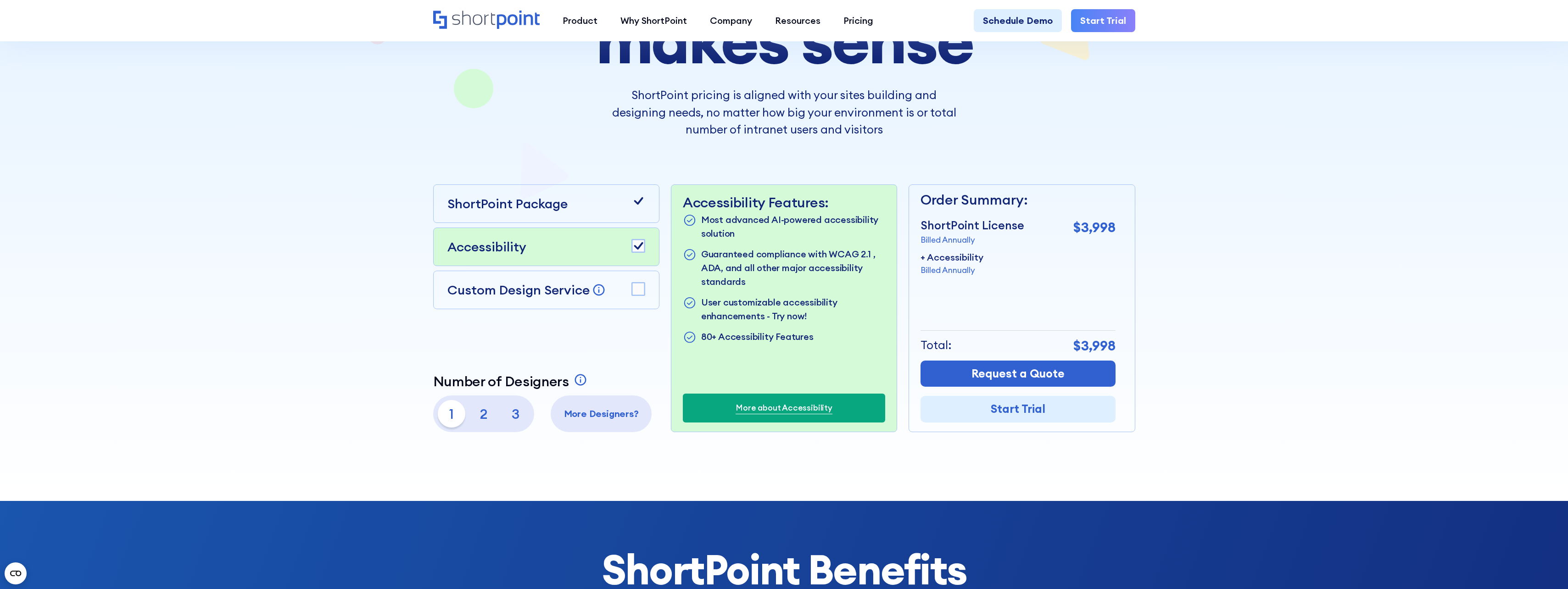
click at [638, 251] on rect at bounding box center [638, 246] width 13 height 13
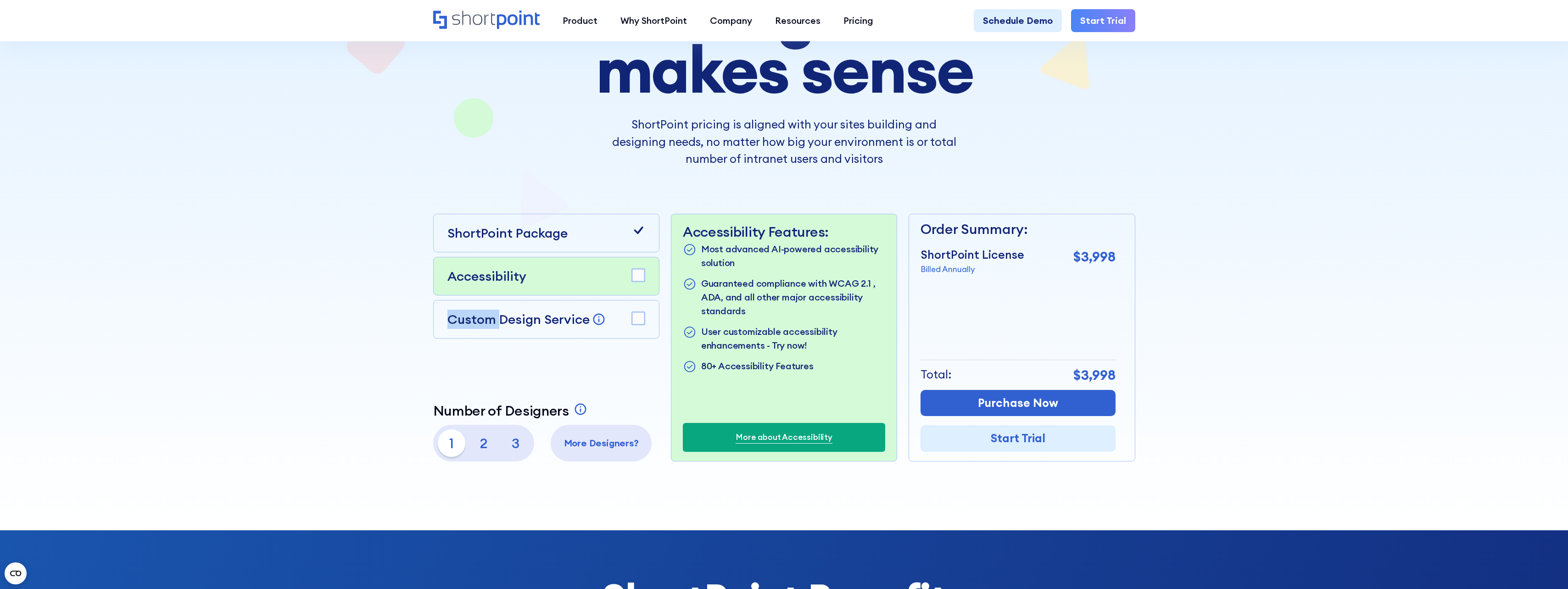
scroll to position [138, 0]
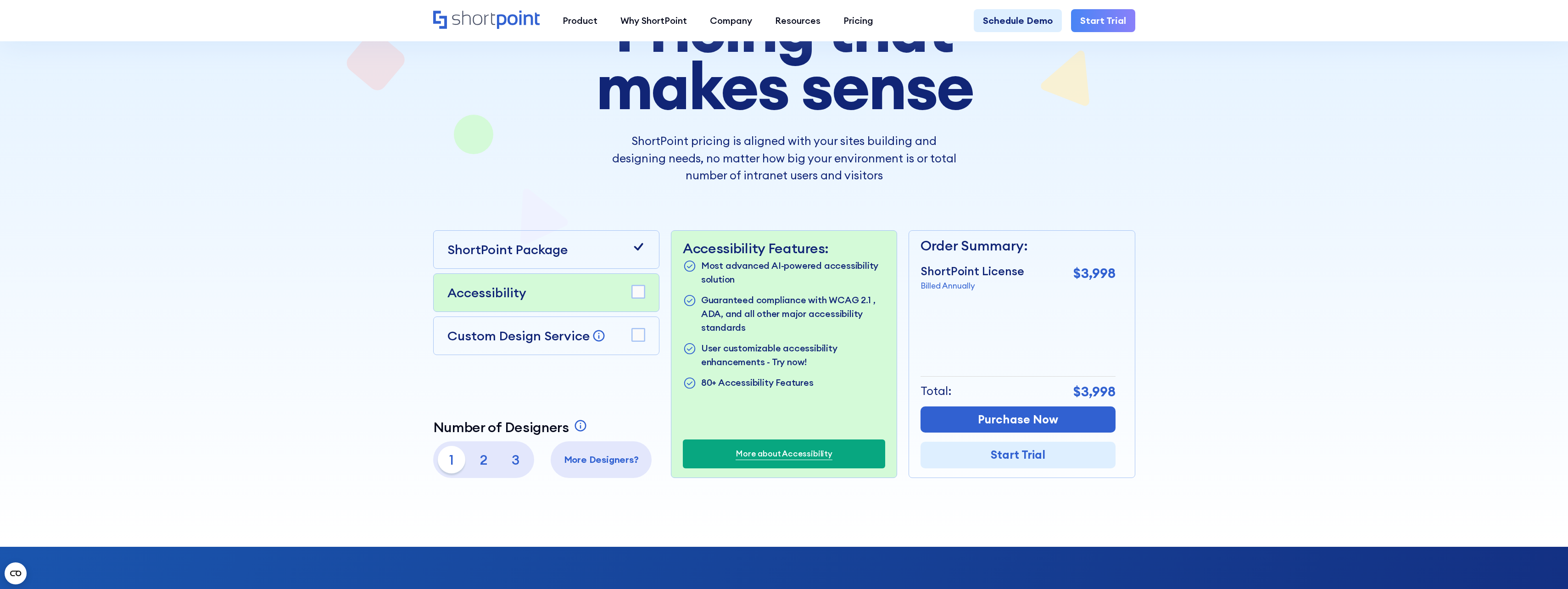
click at [483, 459] on p "2" at bounding box center [483, 459] width 28 height 28
click at [524, 458] on p "3" at bounding box center [515, 459] width 28 height 28
click at [450, 459] on p "1" at bounding box center [452, 459] width 28 height 28
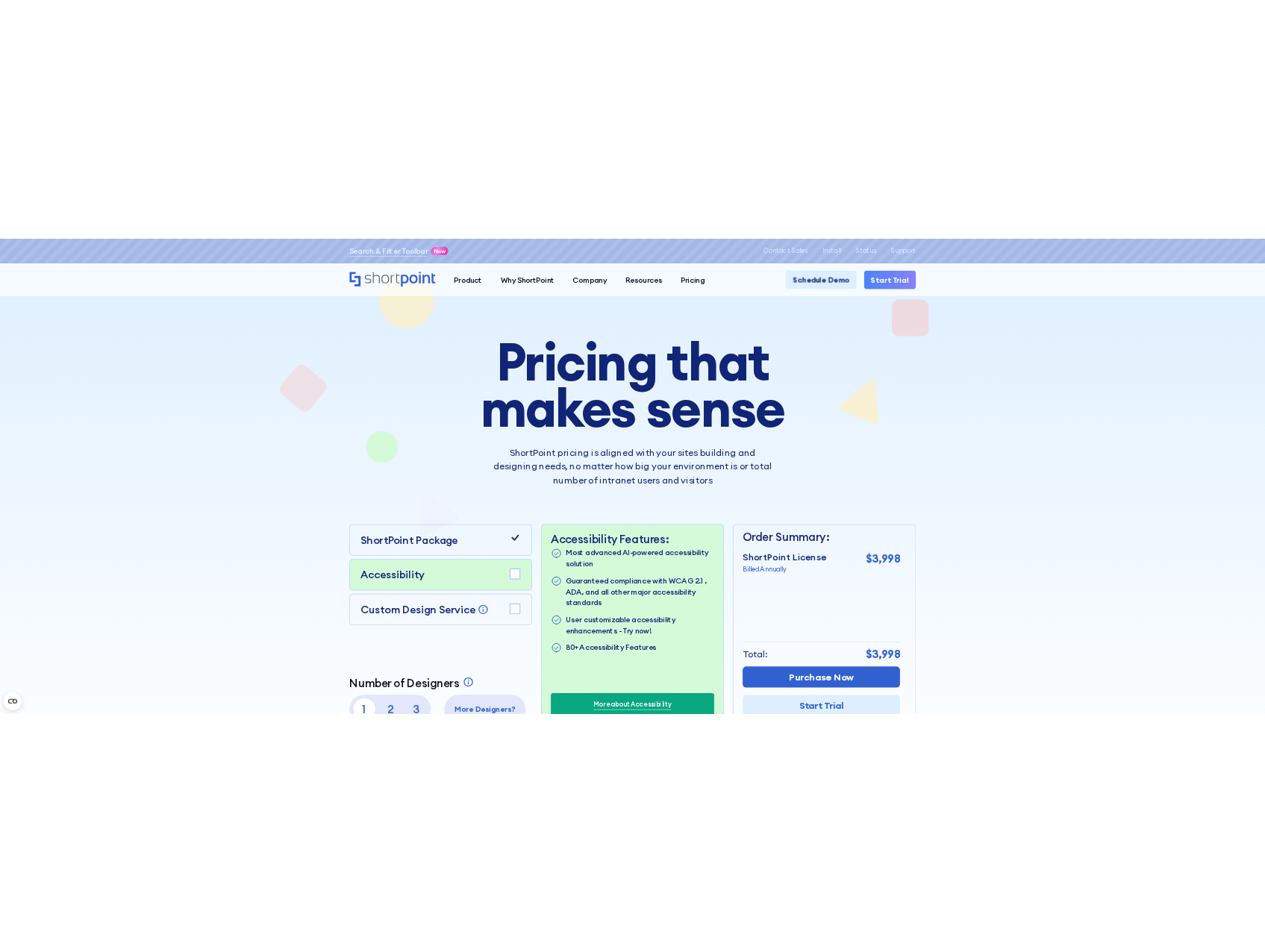
scroll to position [0, 0]
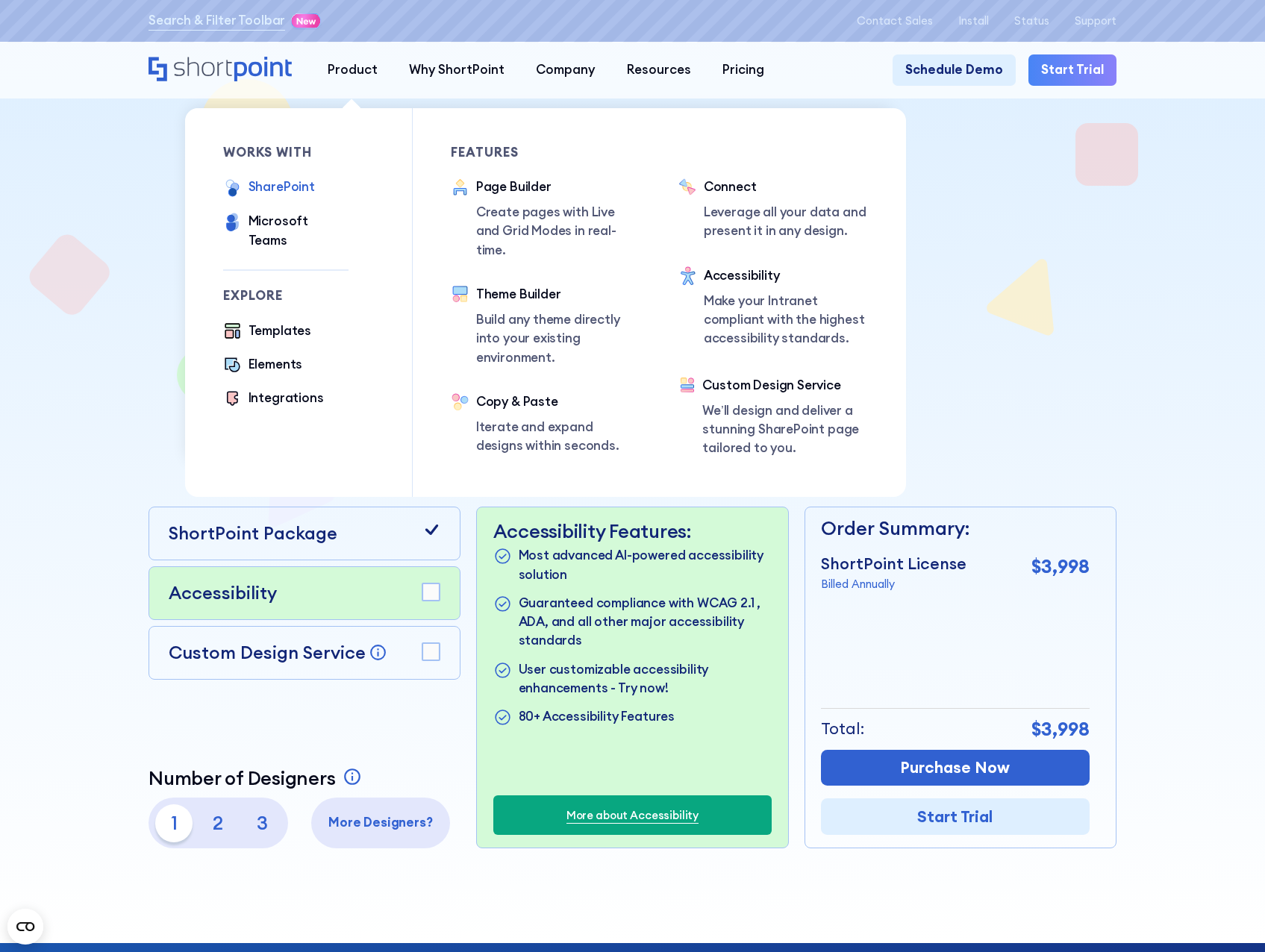
click at [280, 199] on div "SharePoint" at bounding box center [281, 188] width 67 height 22
